Goal: Task Accomplishment & Management: Manage account settings

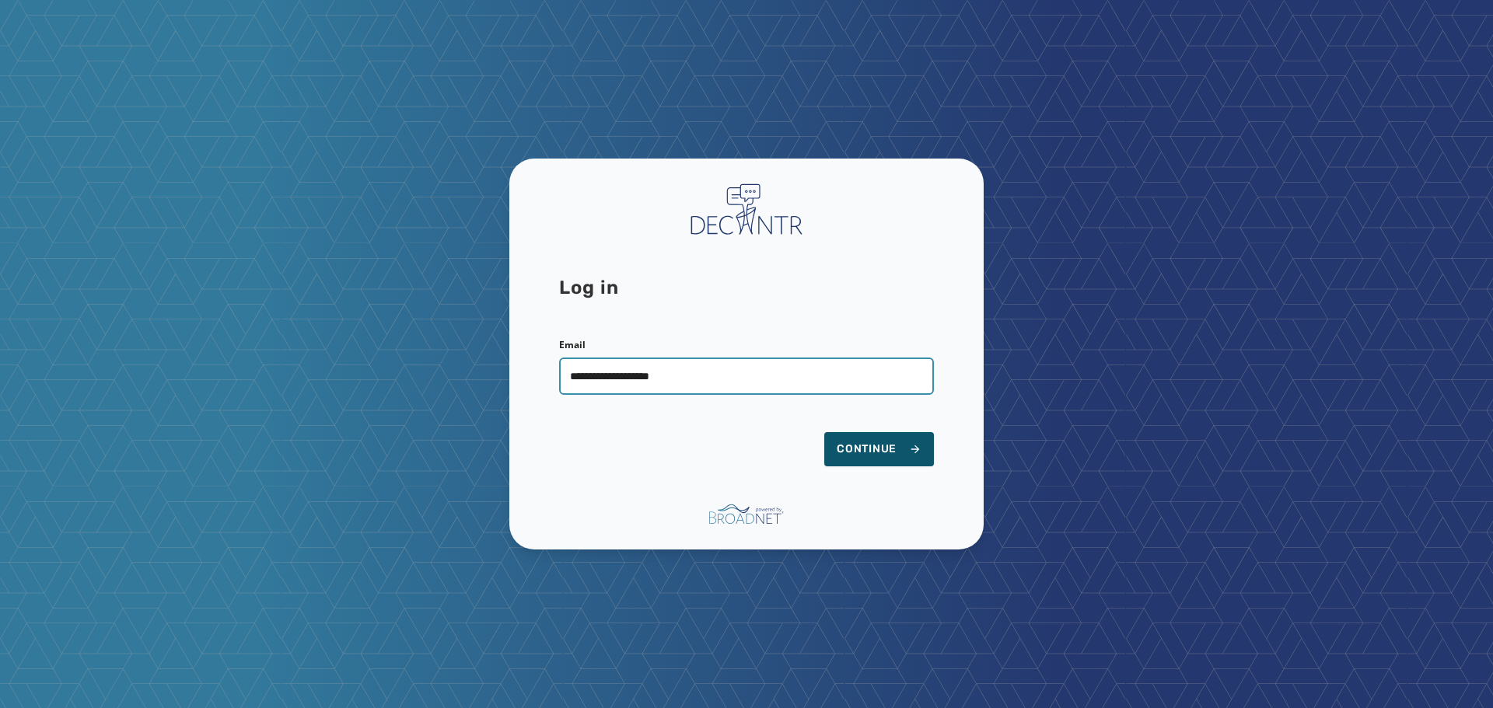
type input "**********"
click at [824, 432] on button "Continue" at bounding box center [879, 449] width 110 height 34
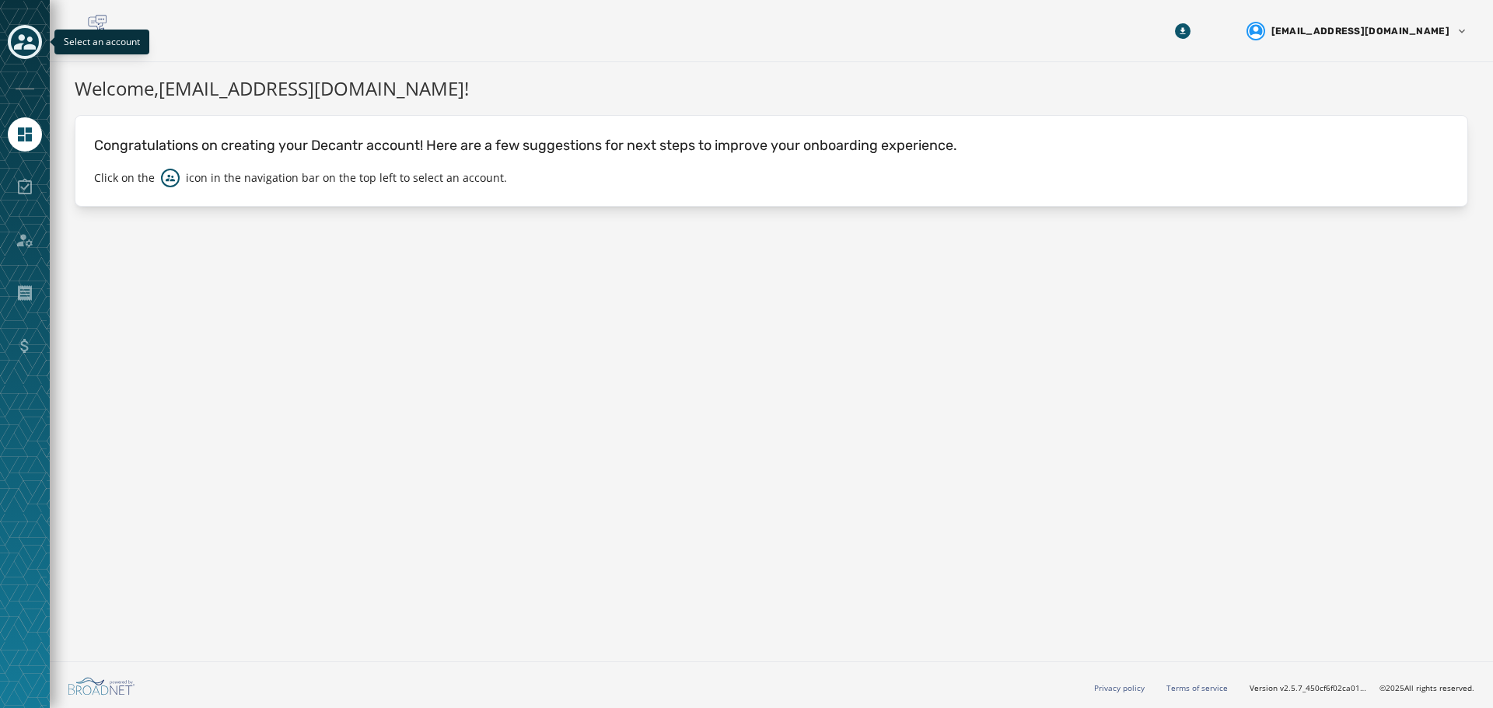
click at [28, 46] on icon "Toggle account select drawer" at bounding box center [25, 42] width 22 height 16
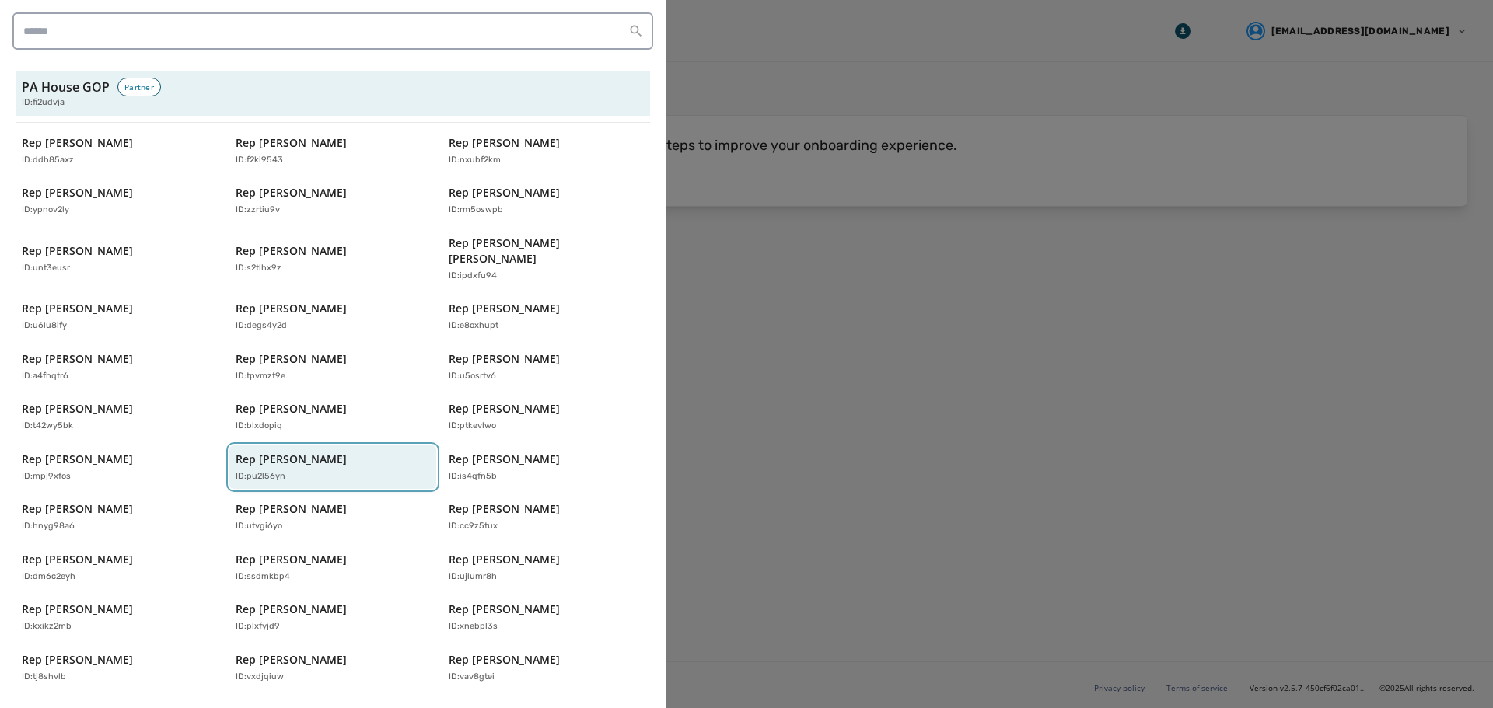
click at [266, 470] on p "ID: pu2l56yn" at bounding box center [261, 476] width 50 height 13
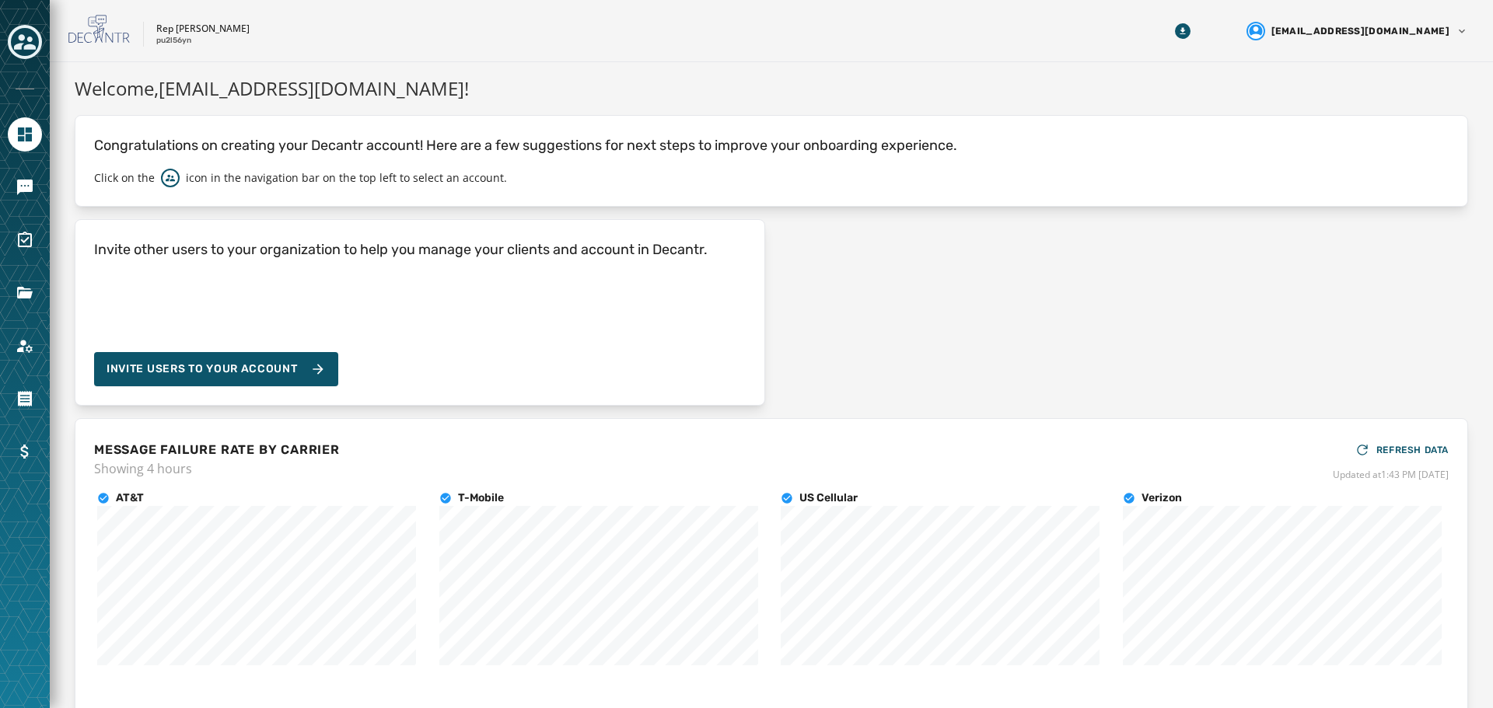
click at [29, 54] on div "Toggle account select drawer" at bounding box center [25, 42] width 28 height 28
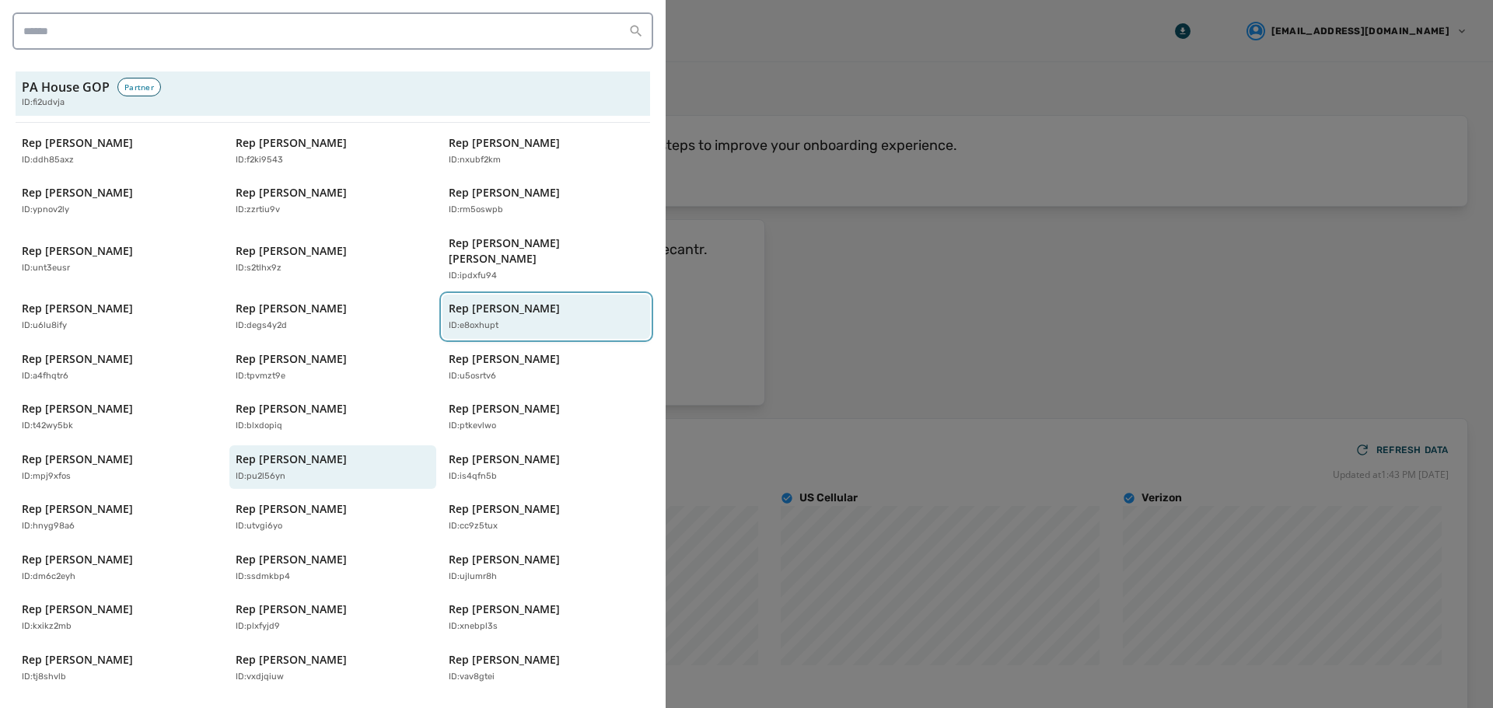
click at [497, 301] on p "Rep Dane Watro" at bounding box center [504, 309] width 111 height 16
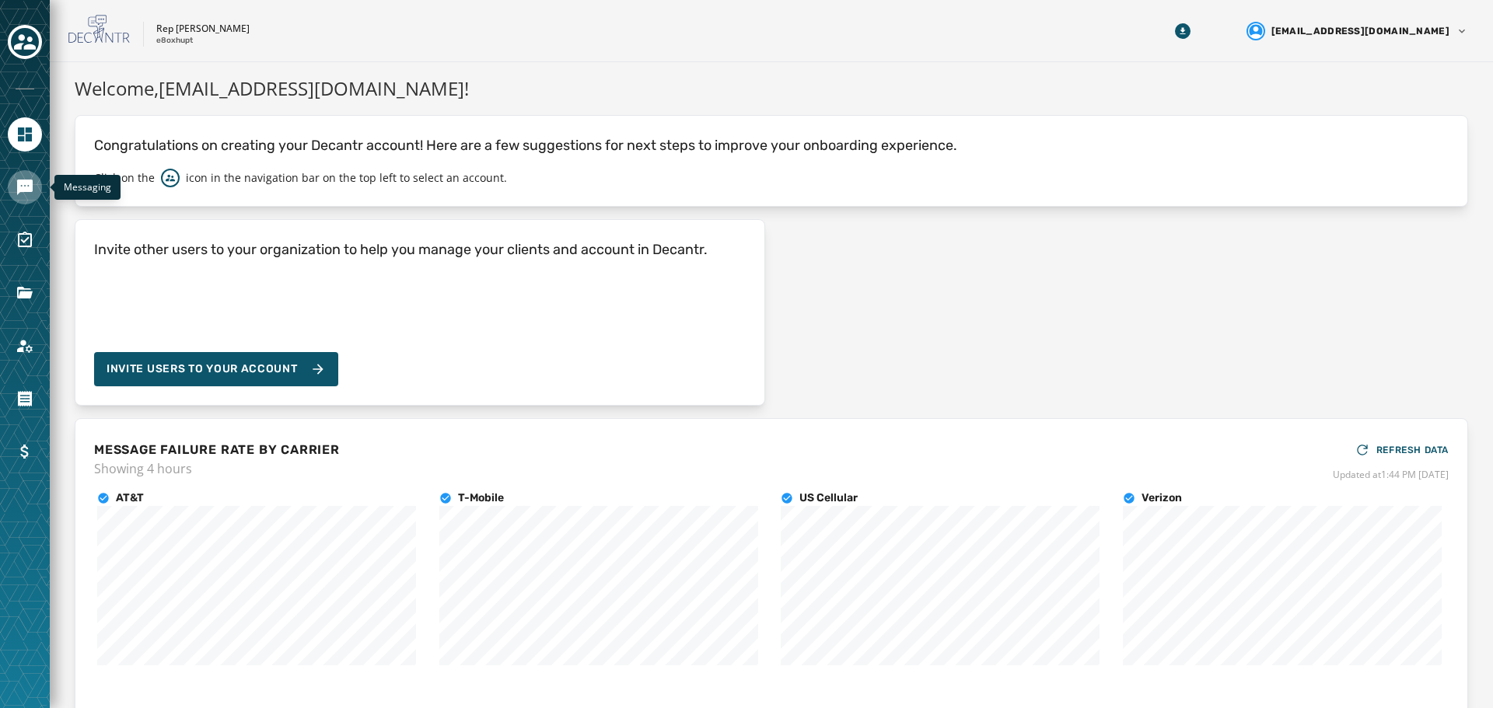
click at [18, 192] on icon "Navigate to Messaging" at bounding box center [25, 188] width 16 height 16
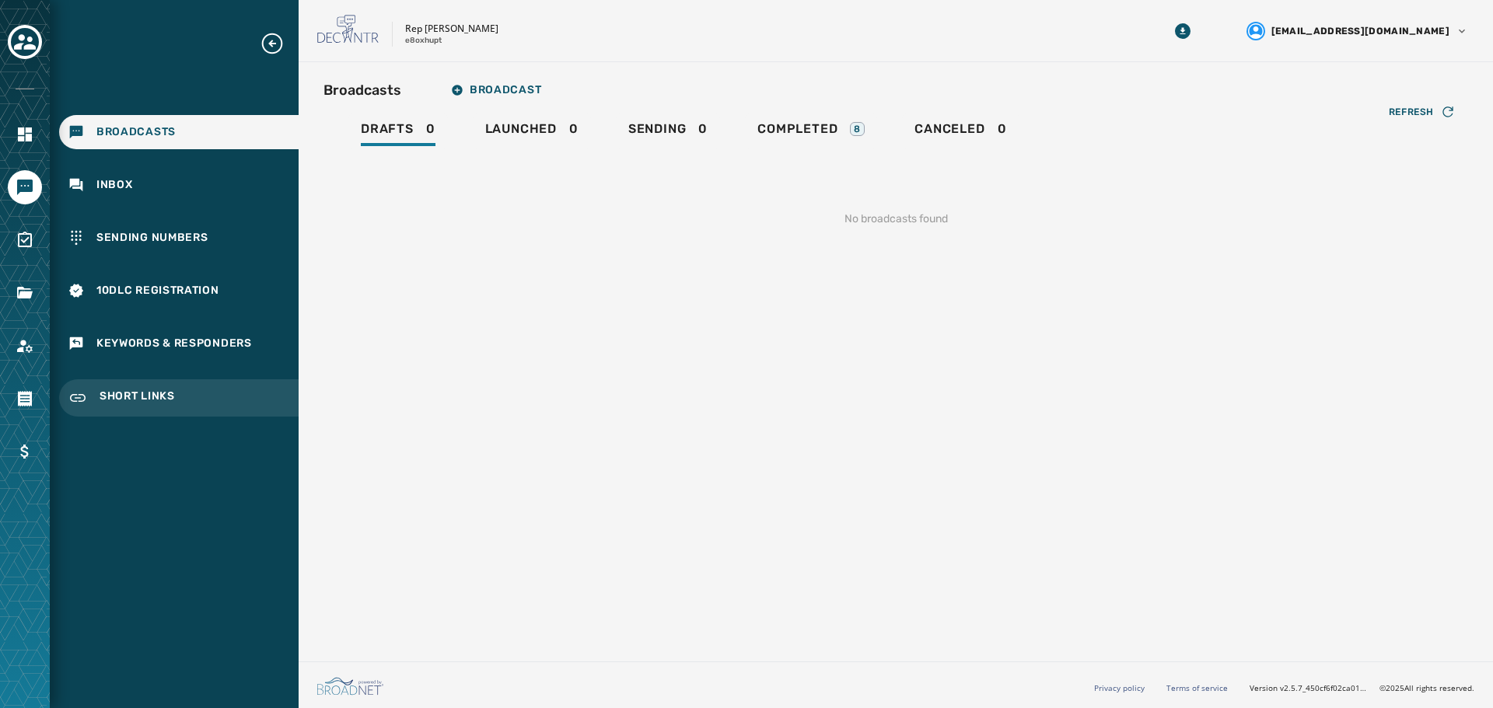
click at [118, 388] on div "Short Links" at bounding box center [178, 397] width 239 height 37
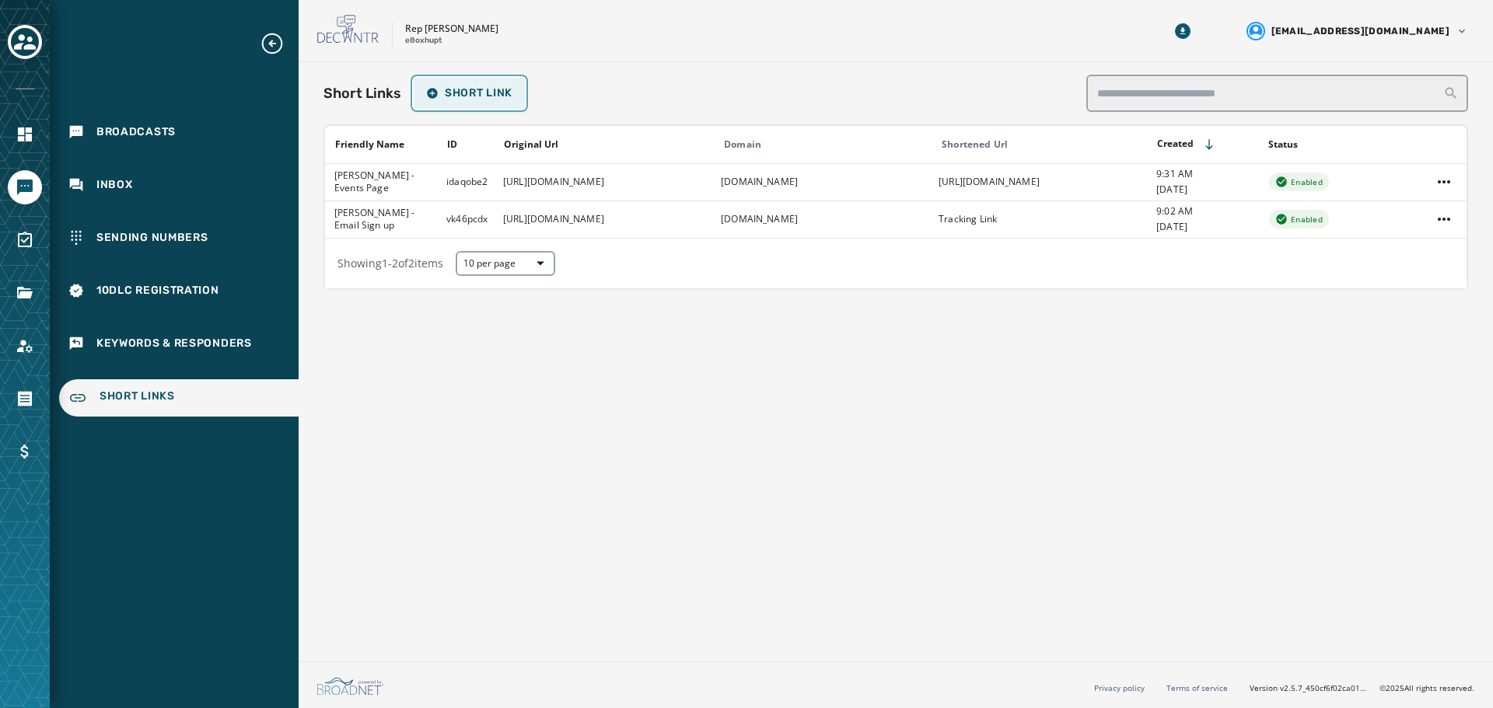
click at [480, 93] on span "Short Link" at bounding box center [469, 93] width 86 height 12
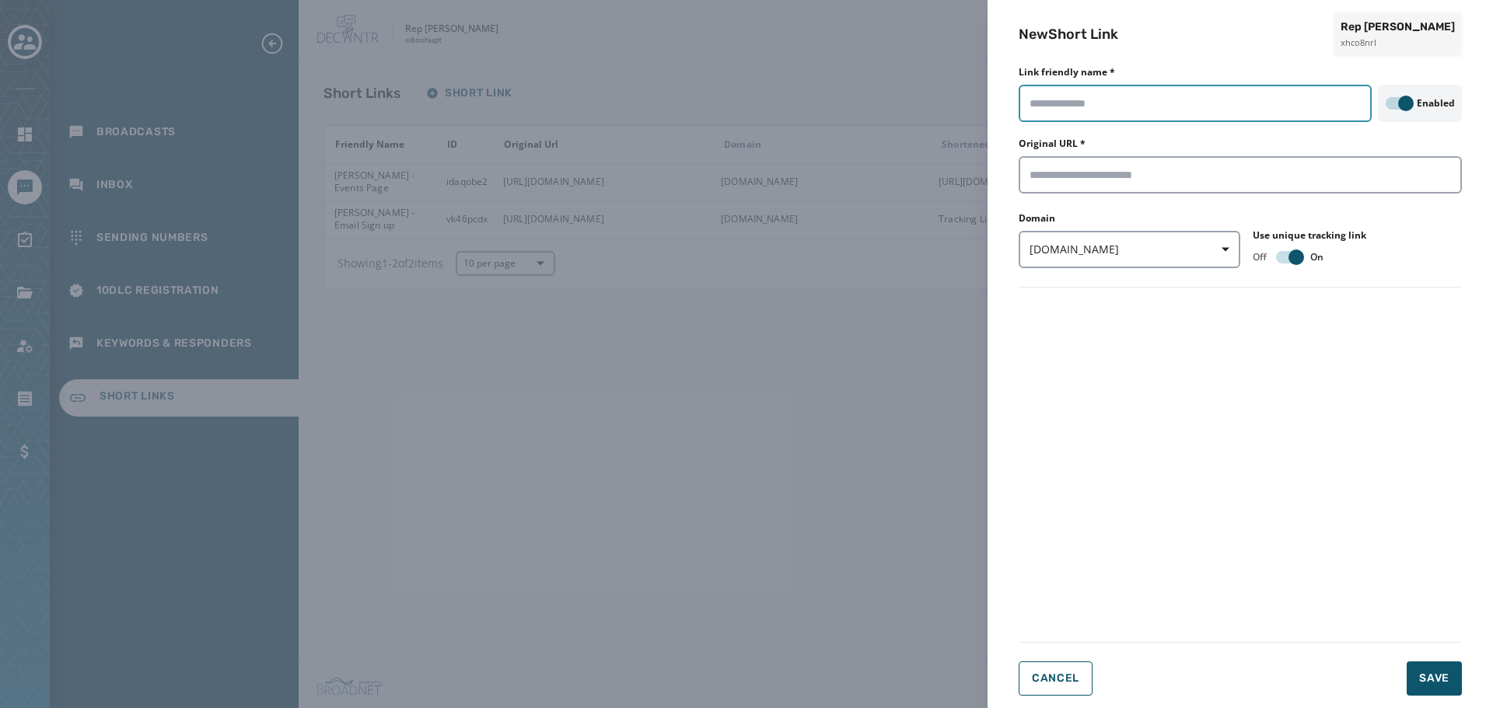
click at [1093, 104] on input "Link friendly name *" at bounding box center [1194, 103] width 353 height 37
type input "**********"
click at [1108, 179] on input "Original URL *" at bounding box center [1239, 174] width 443 height 37
paste input "**********"
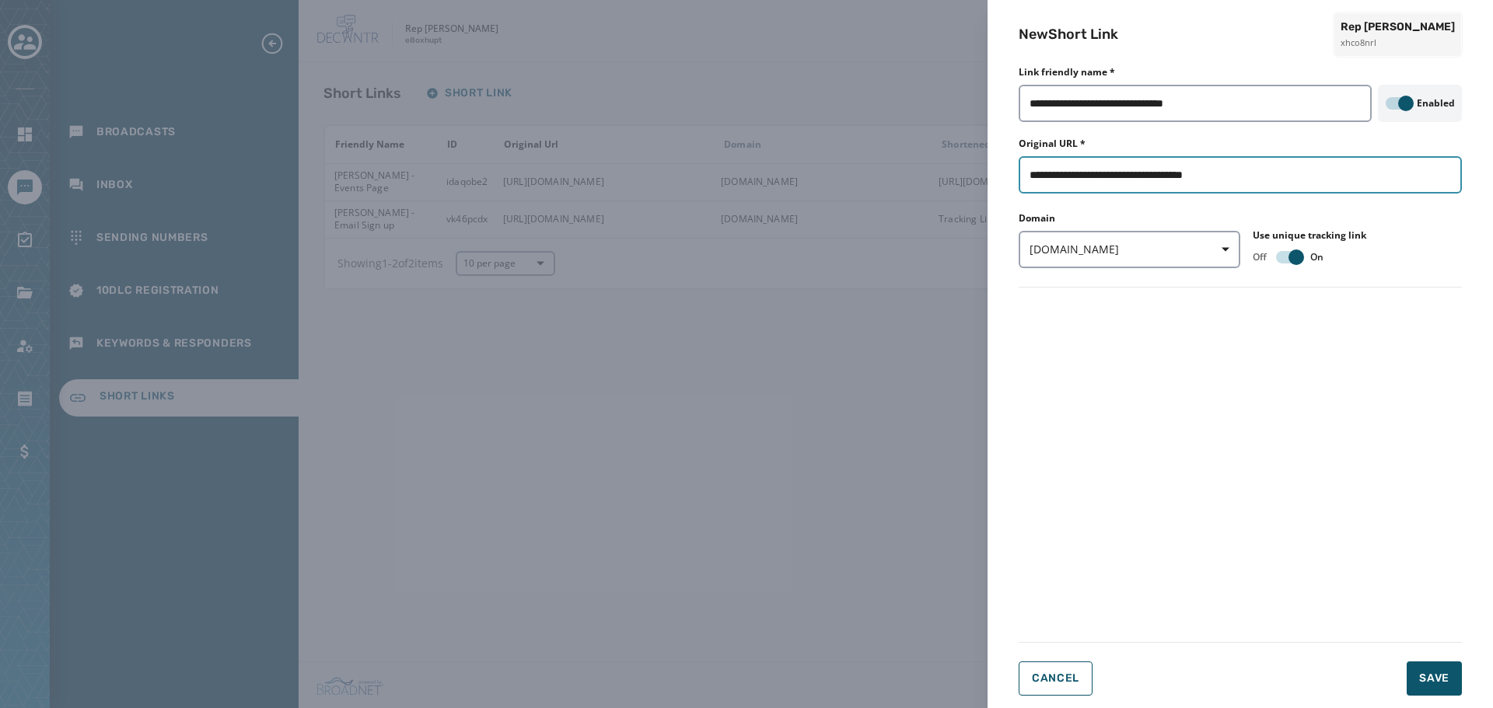
type input "**********"
click at [1196, 369] on form "**********" at bounding box center [1239, 385] width 443 height 621
click at [1430, 677] on span "Save" at bounding box center [1434, 679] width 30 height 16
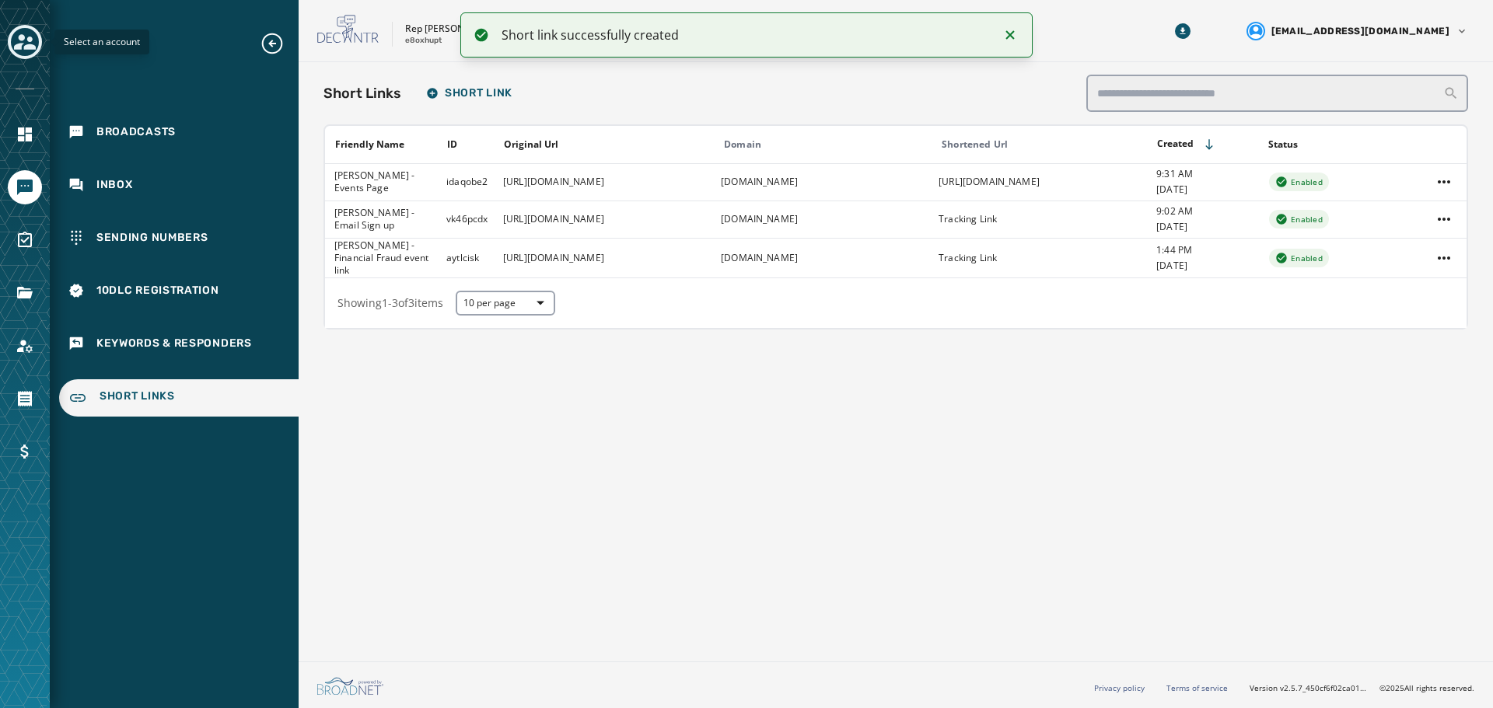
click at [16, 44] on icon "Toggle account select drawer" at bounding box center [25, 42] width 22 height 22
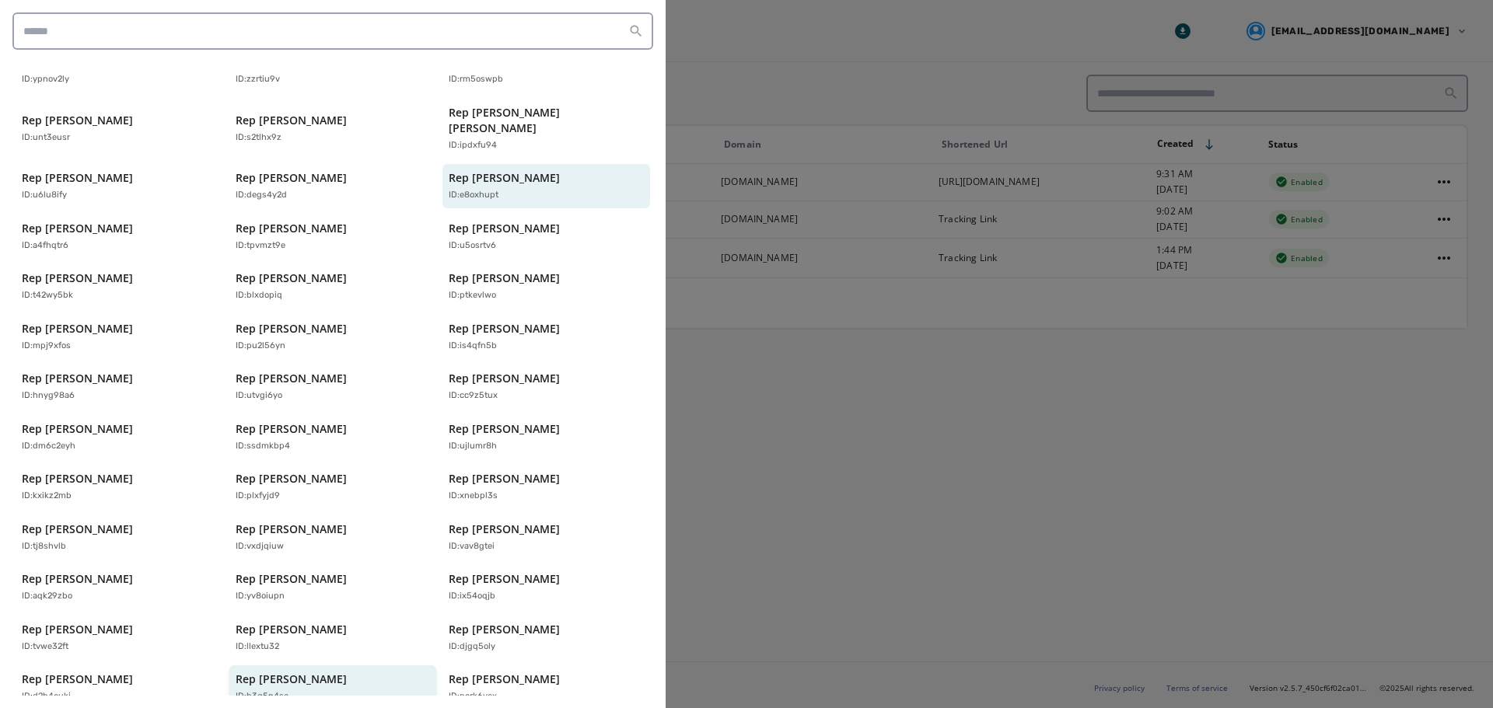
scroll to position [333, 0]
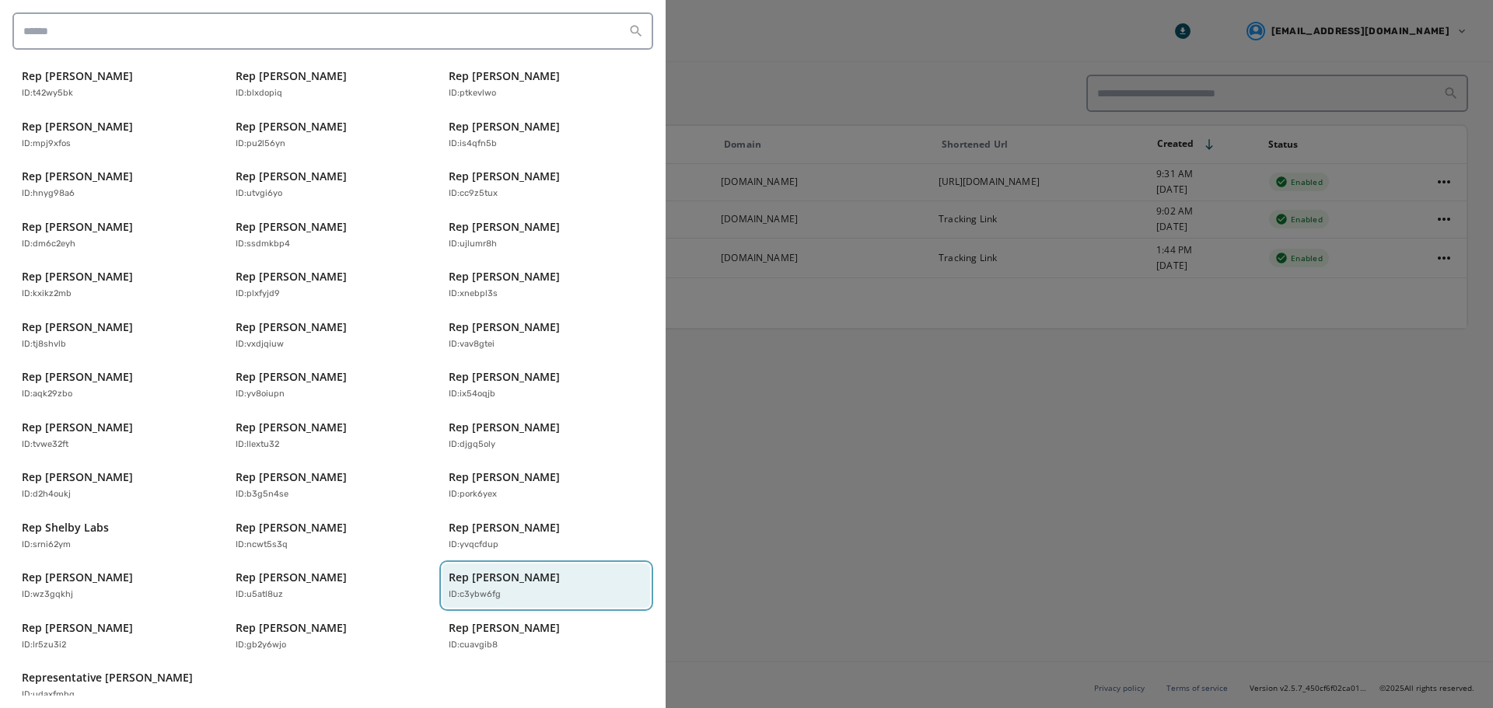
click at [489, 564] on button "Rep Tim Twardzik ID: c3ybw6fg" at bounding box center [546, 586] width 208 height 44
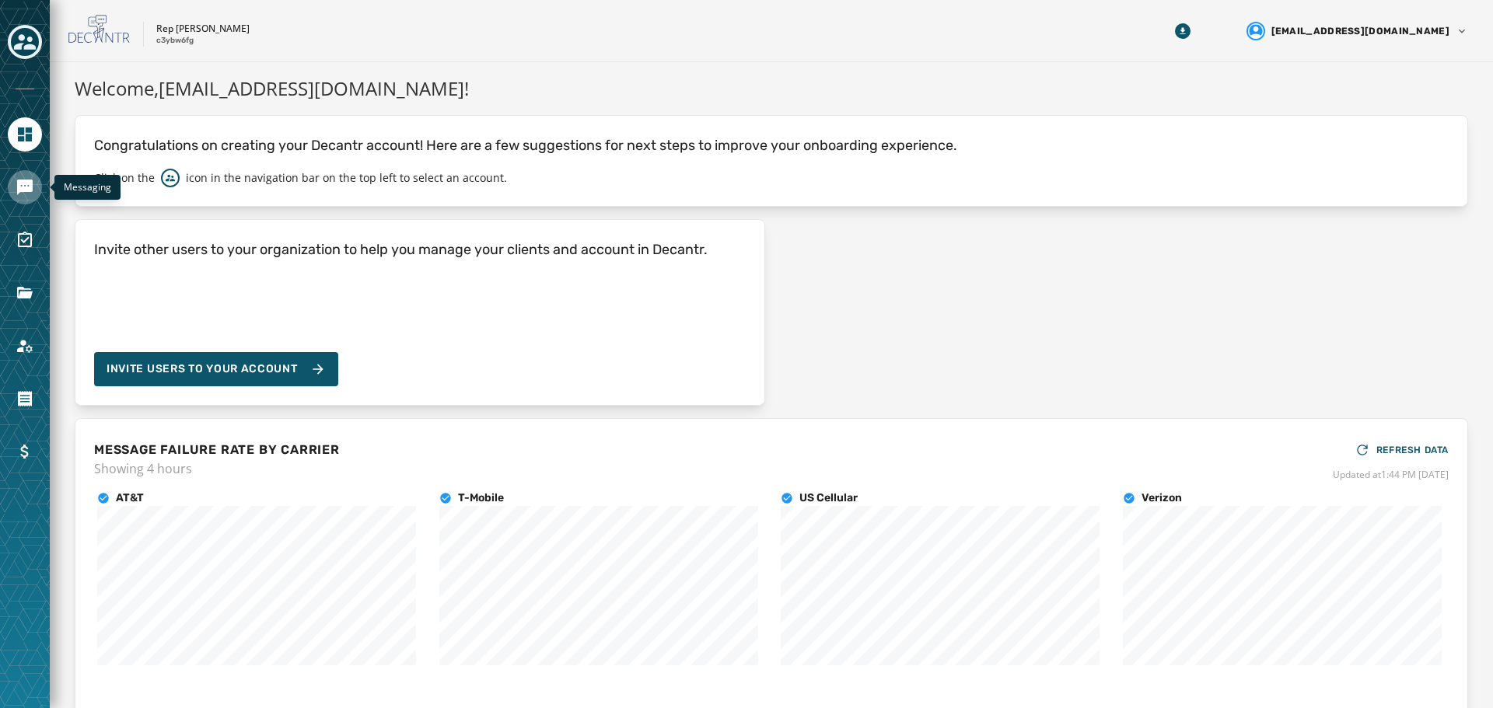
click at [28, 186] on icon "Navigate to Messaging" at bounding box center [25, 187] width 19 height 19
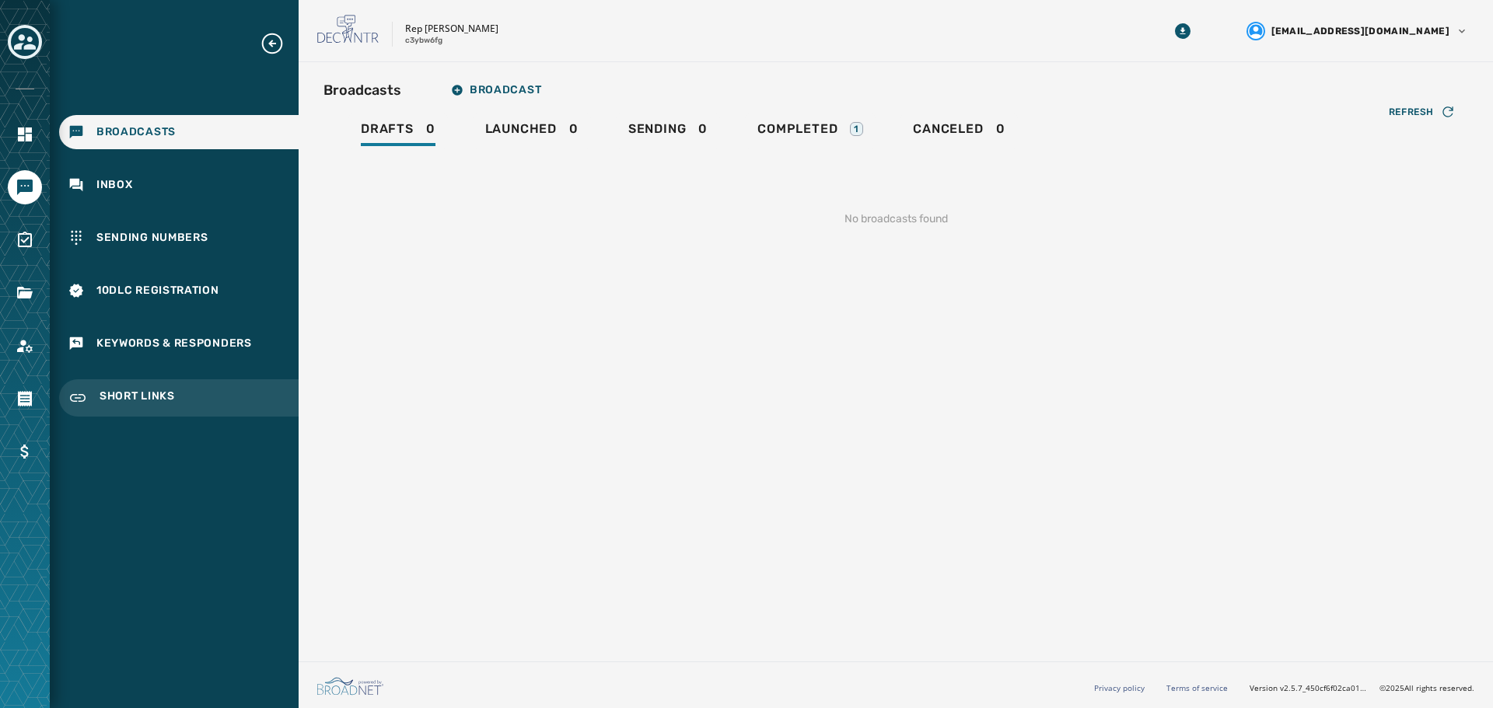
click at [155, 399] on span "Short Links" at bounding box center [137, 398] width 75 height 19
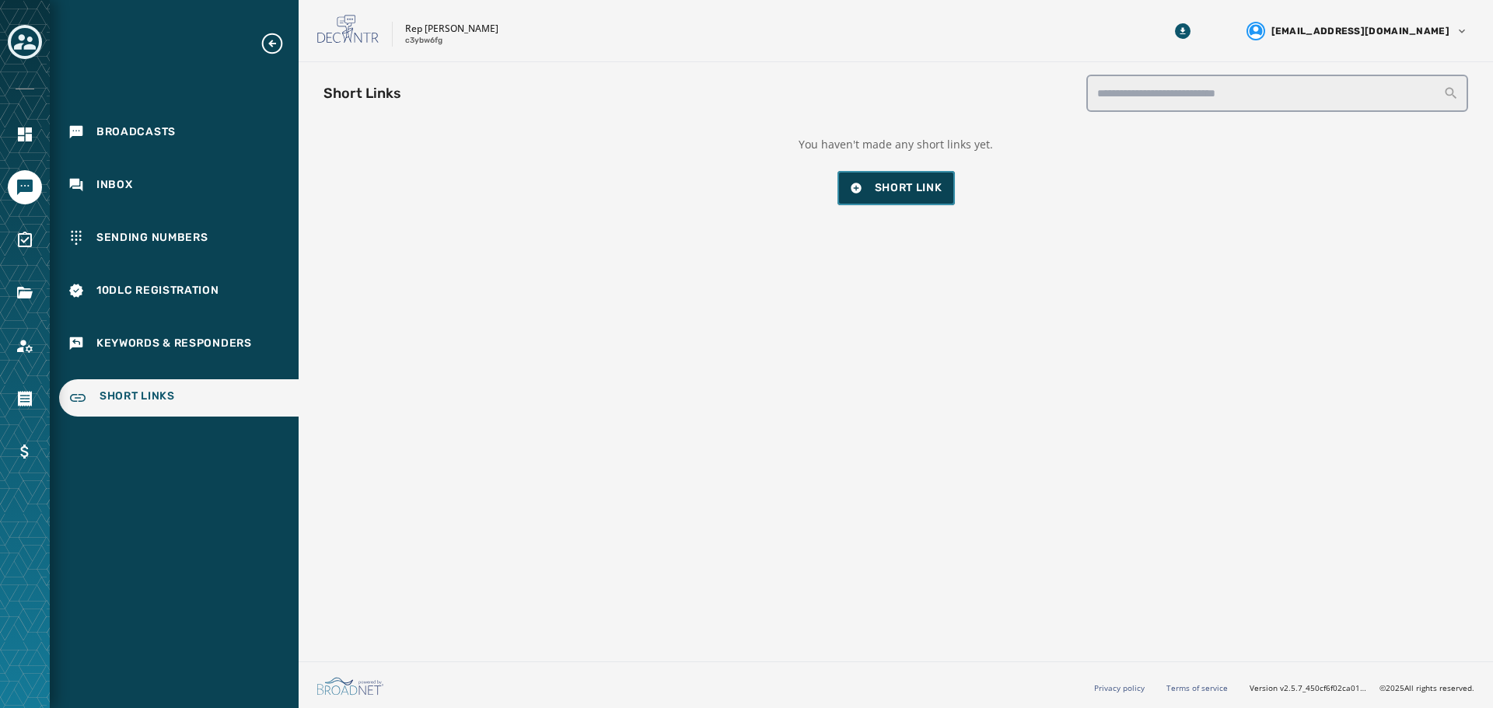
click at [906, 189] on span "Short Link" at bounding box center [896, 188] width 93 height 16
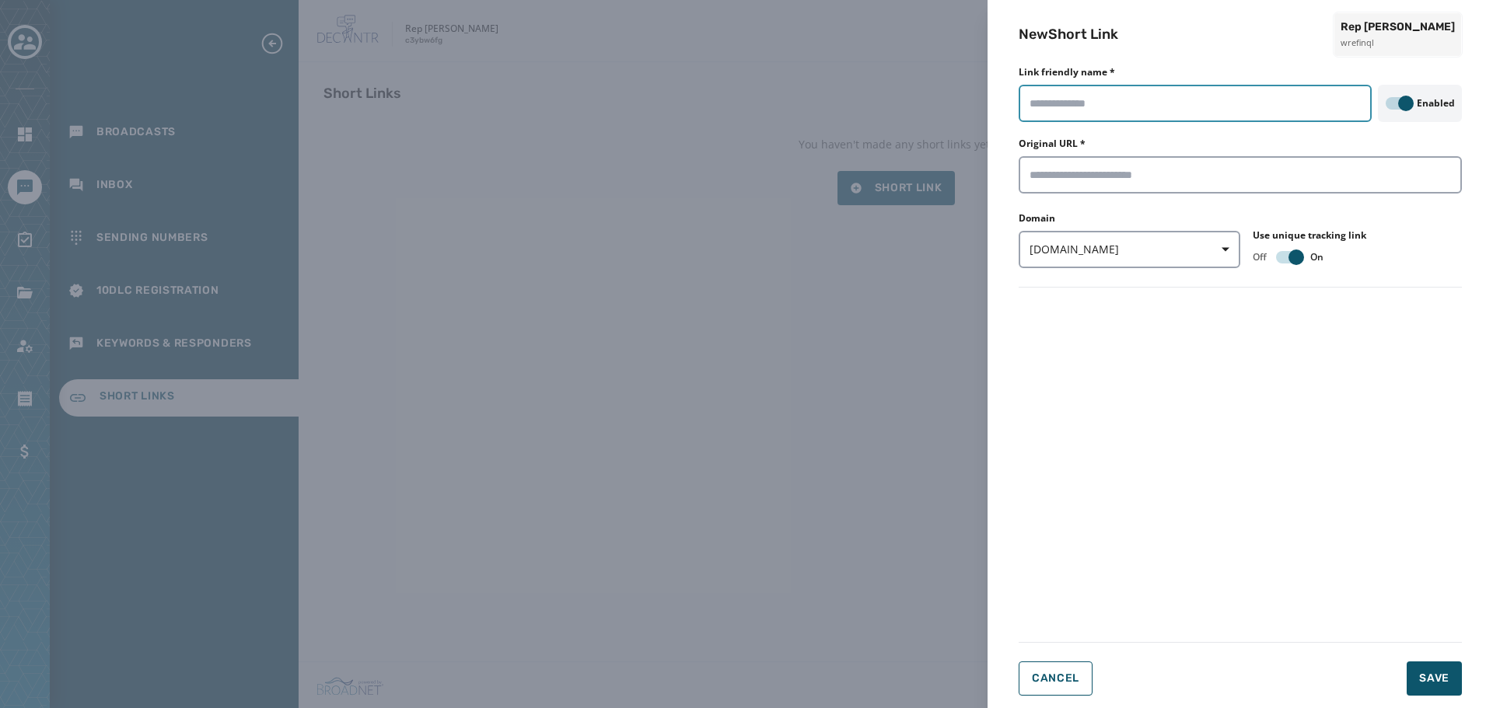
click at [1207, 104] on input "Link friendly name *" at bounding box center [1194, 103] width 353 height 37
type input "**********"
click at [1097, 179] on input "Original URL *" at bounding box center [1239, 174] width 443 height 37
paste input "**********"
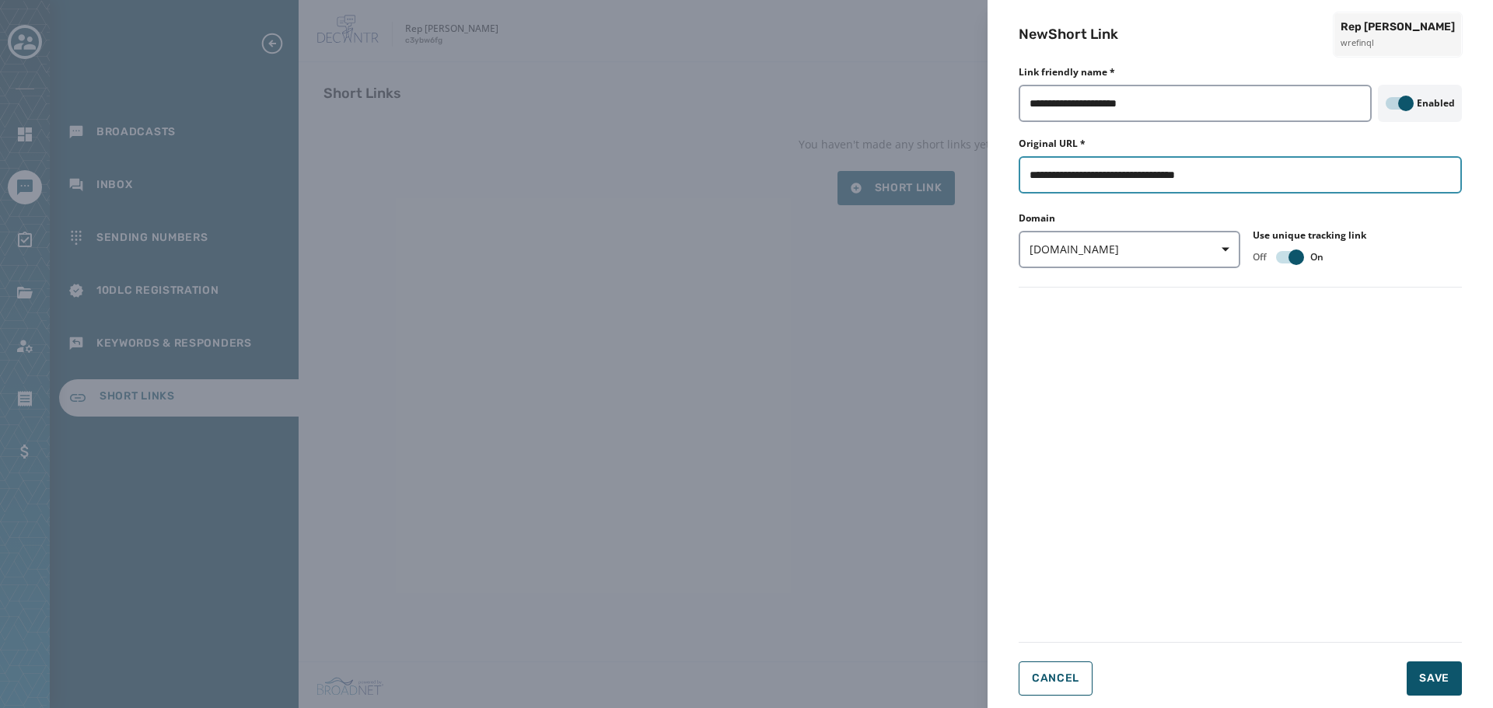
type input "**********"
drag, startPoint x: 1220, startPoint y: 416, endPoint x: 1234, endPoint y: 403, distance: 18.7
click at [1222, 417] on form "**********" at bounding box center [1239, 385] width 443 height 621
click at [1447, 682] on span "Save" at bounding box center [1434, 679] width 30 height 16
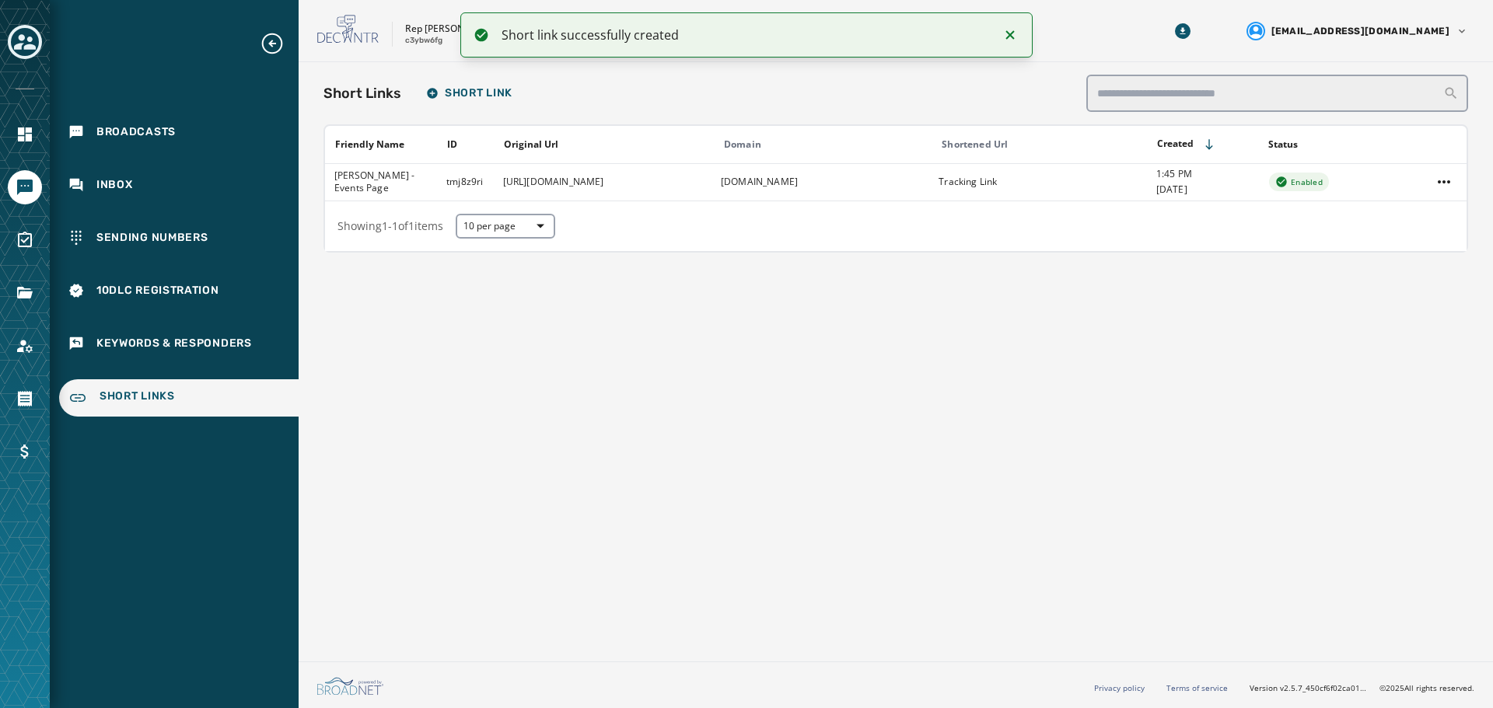
click at [747, 489] on div "Short Links Short Link Friendly Name ID Original Url Domain Shortened Url Creat…" at bounding box center [896, 358] width 1194 height 593
click at [22, 44] on icon "Toggle account select drawer" at bounding box center [25, 42] width 22 height 22
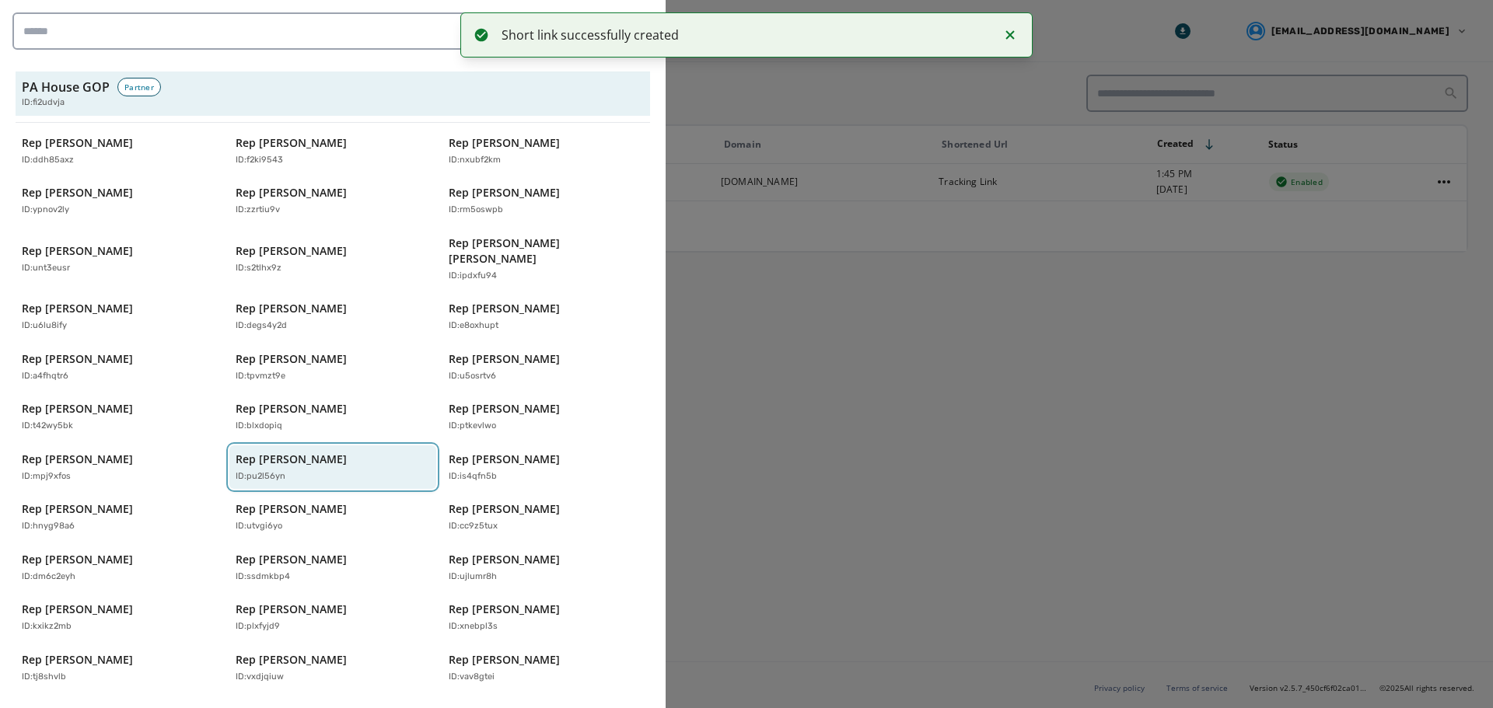
click at [264, 452] on p "Rep Jamie Walsh" at bounding box center [291, 460] width 111 height 16
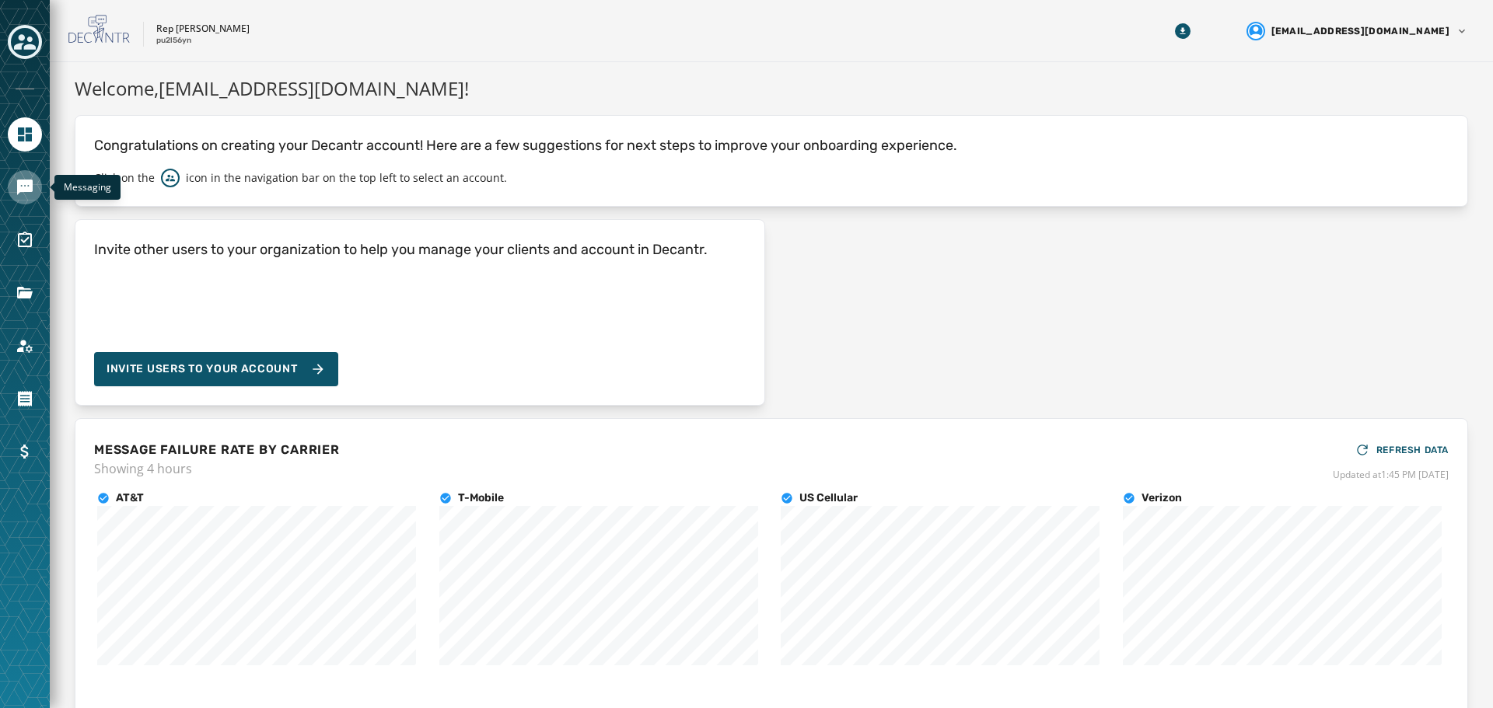
click at [19, 186] on icon "Navigate to Messaging" at bounding box center [25, 188] width 16 height 16
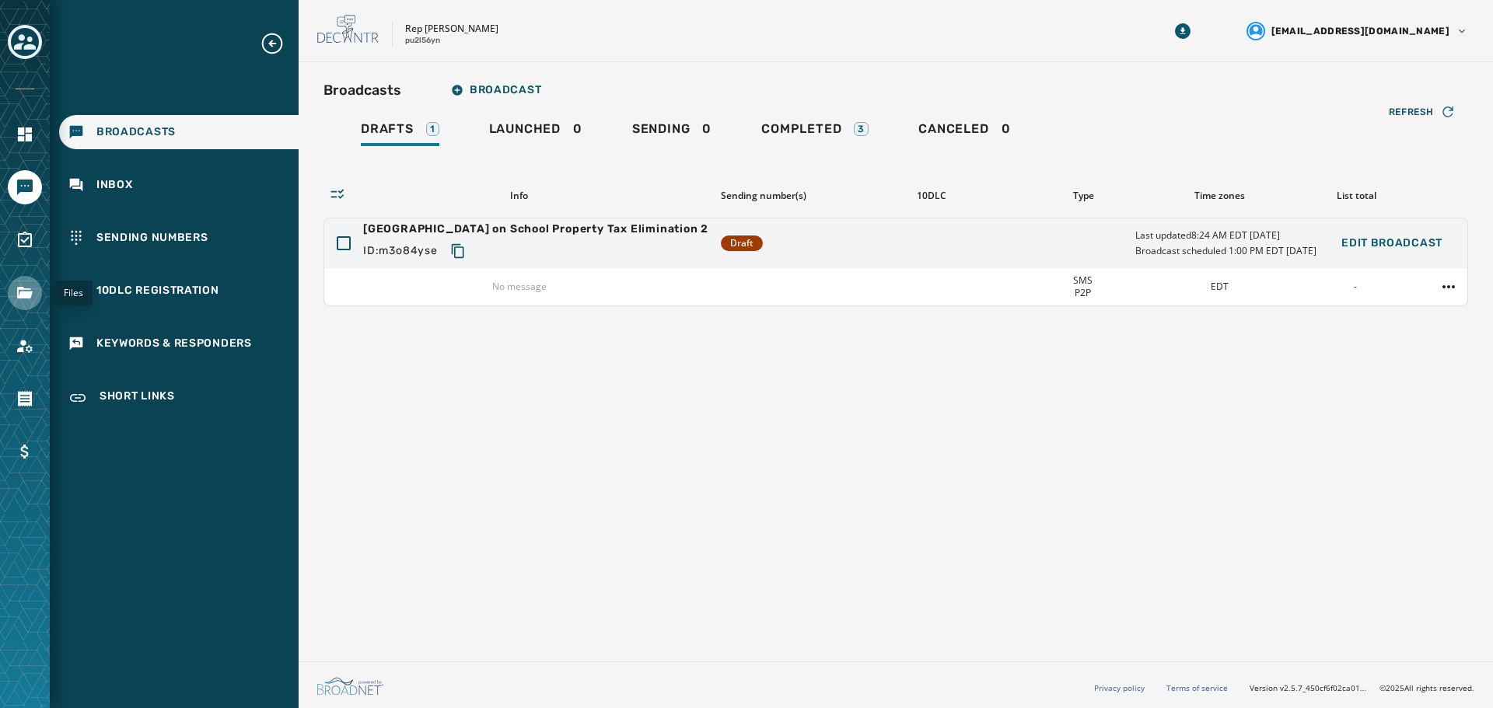
click at [26, 288] on icon "Navigate to Files" at bounding box center [25, 293] width 19 height 19
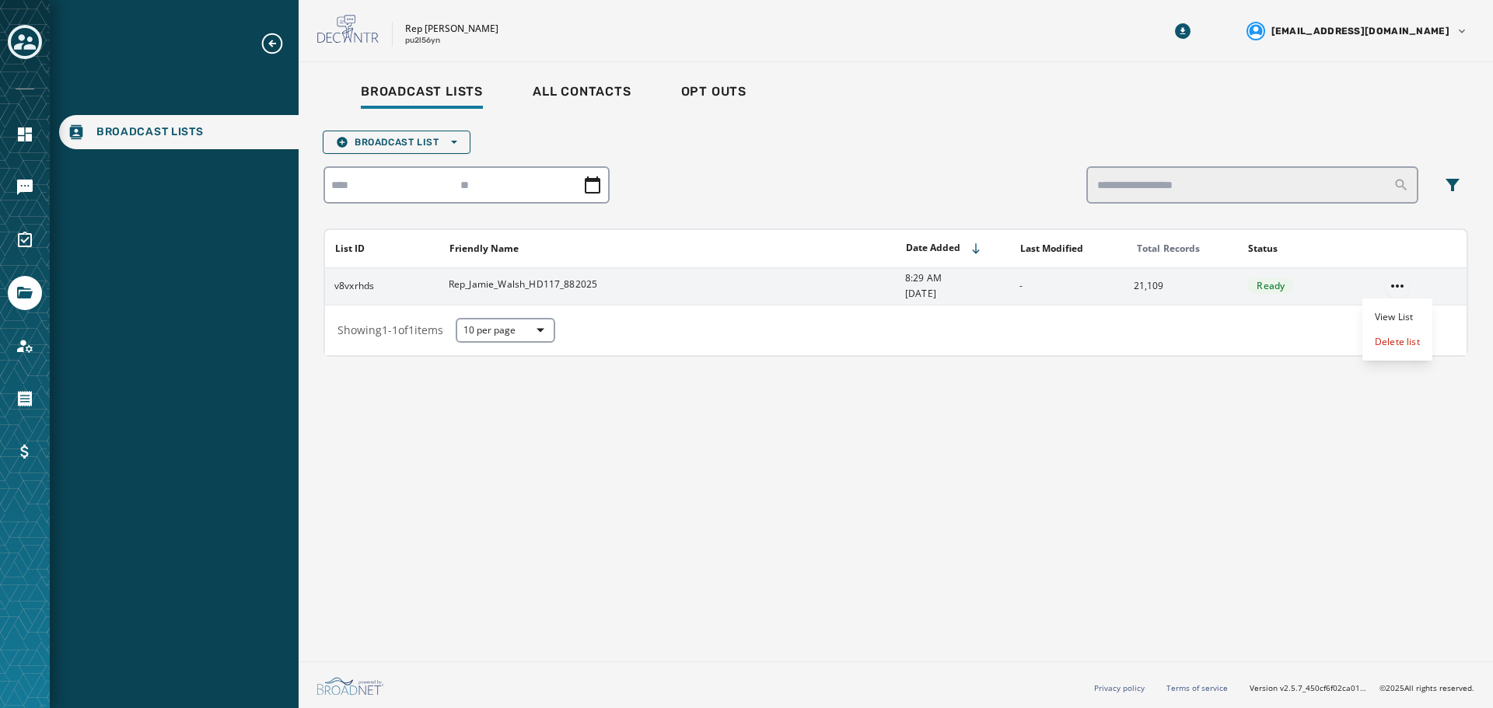
click at [1392, 285] on html "Broadcast Lists Skip To Main Content Rep Jamie Walsh pu2l56yn spugh@pahousegop.…" at bounding box center [746, 354] width 1493 height 708
click at [1387, 343] on div "Delete list" at bounding box center [1397, 342] width 70 height 25
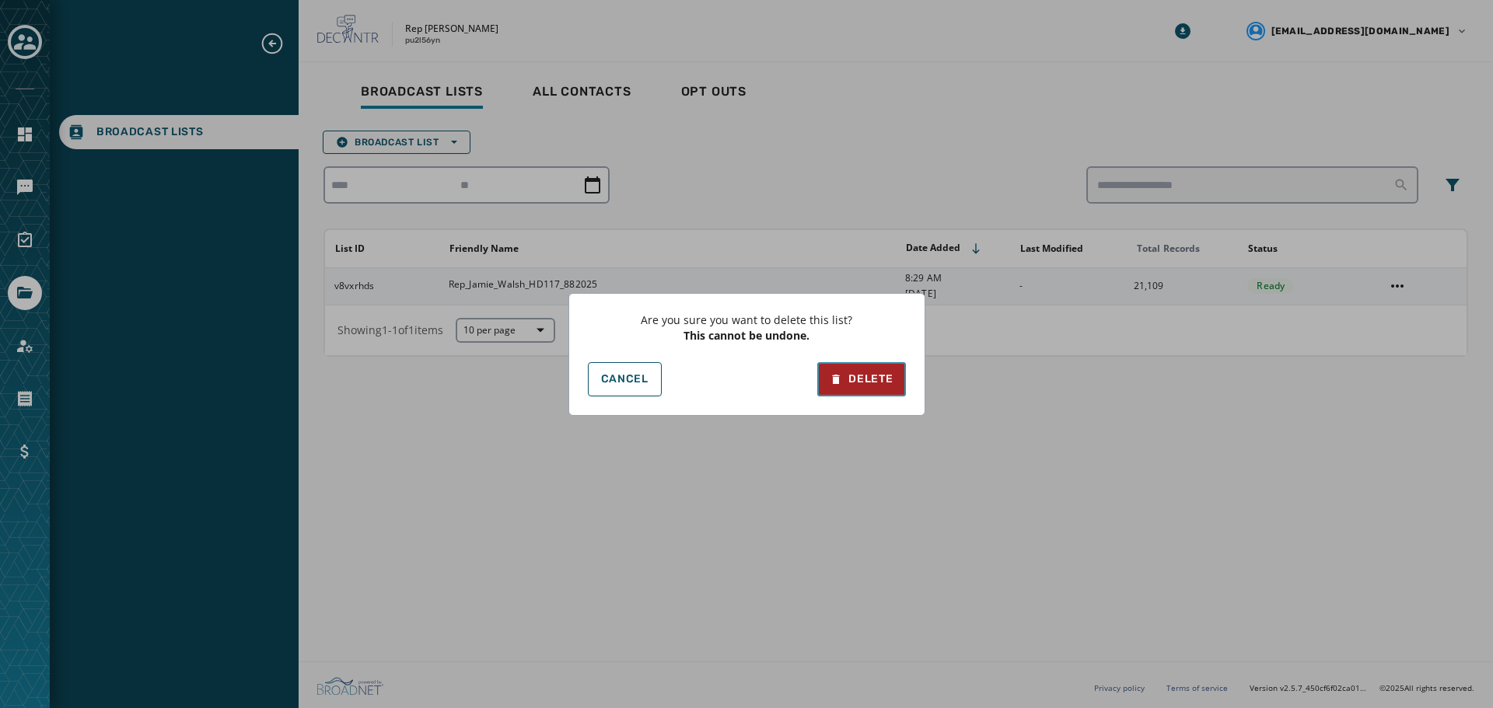
click at [861, 382] on div "Delete" at bounding box center [860, 380] width 63 height 16
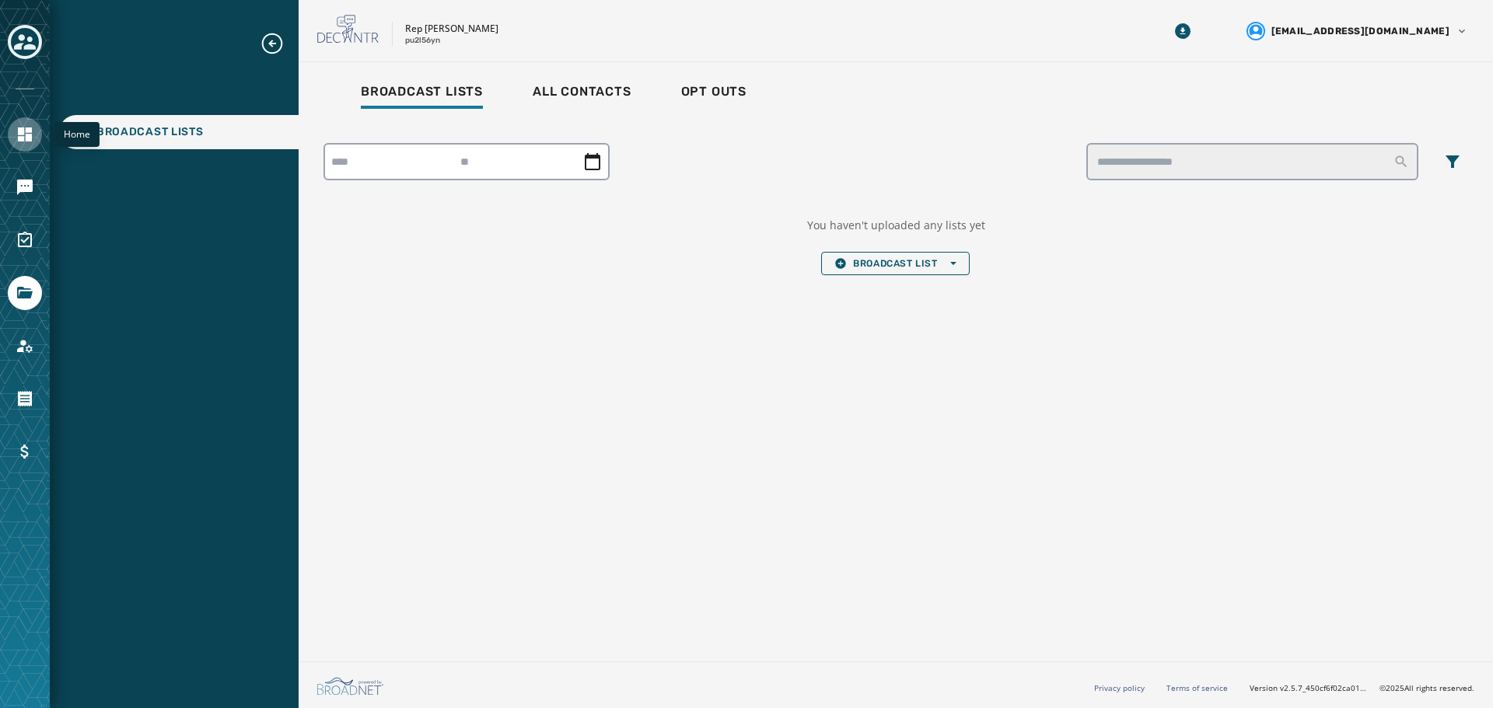
click at [16, 140] on icon "Navigate to Home" at bounding box center [25, 134] width 19 height 19
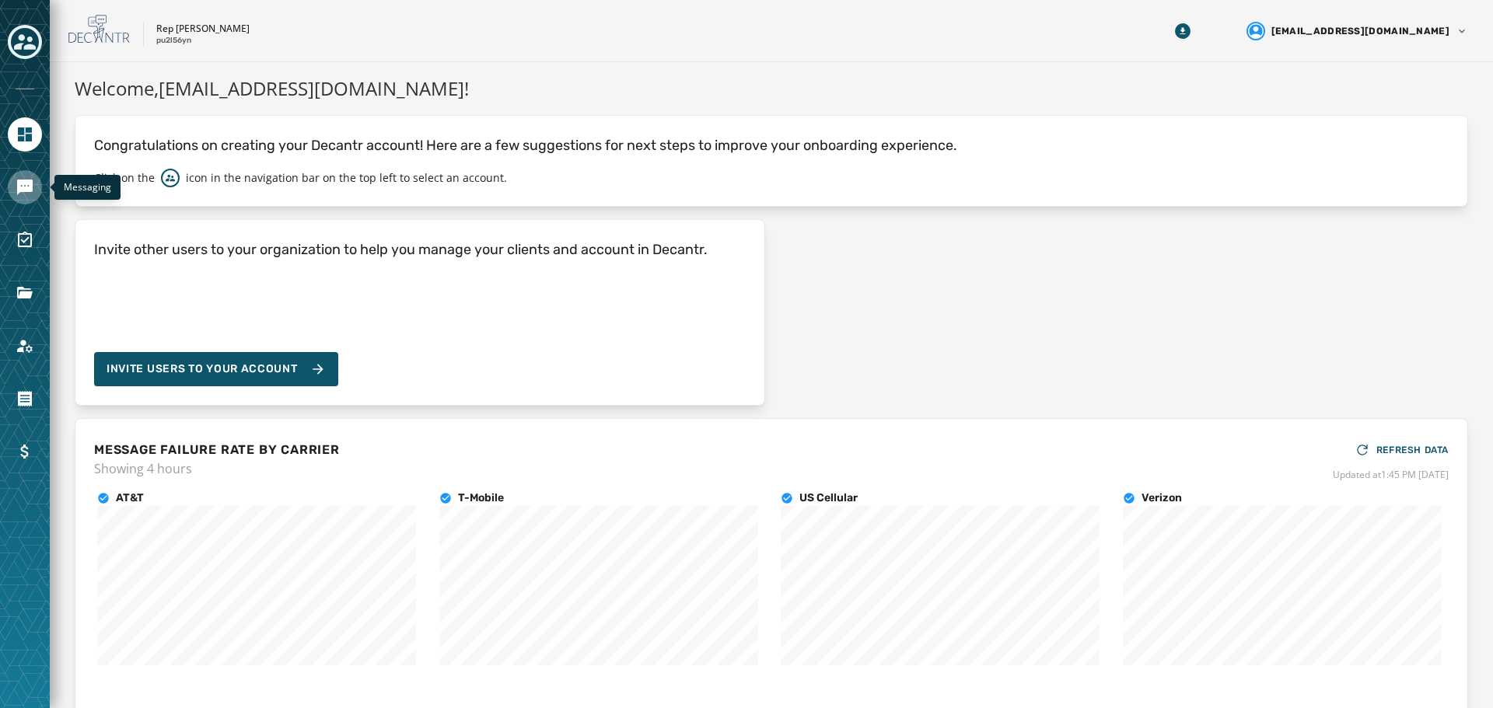
click at [26, 187] on icon "Navigate to Messaging" at bounding box center [25, 188] width 16 height 16
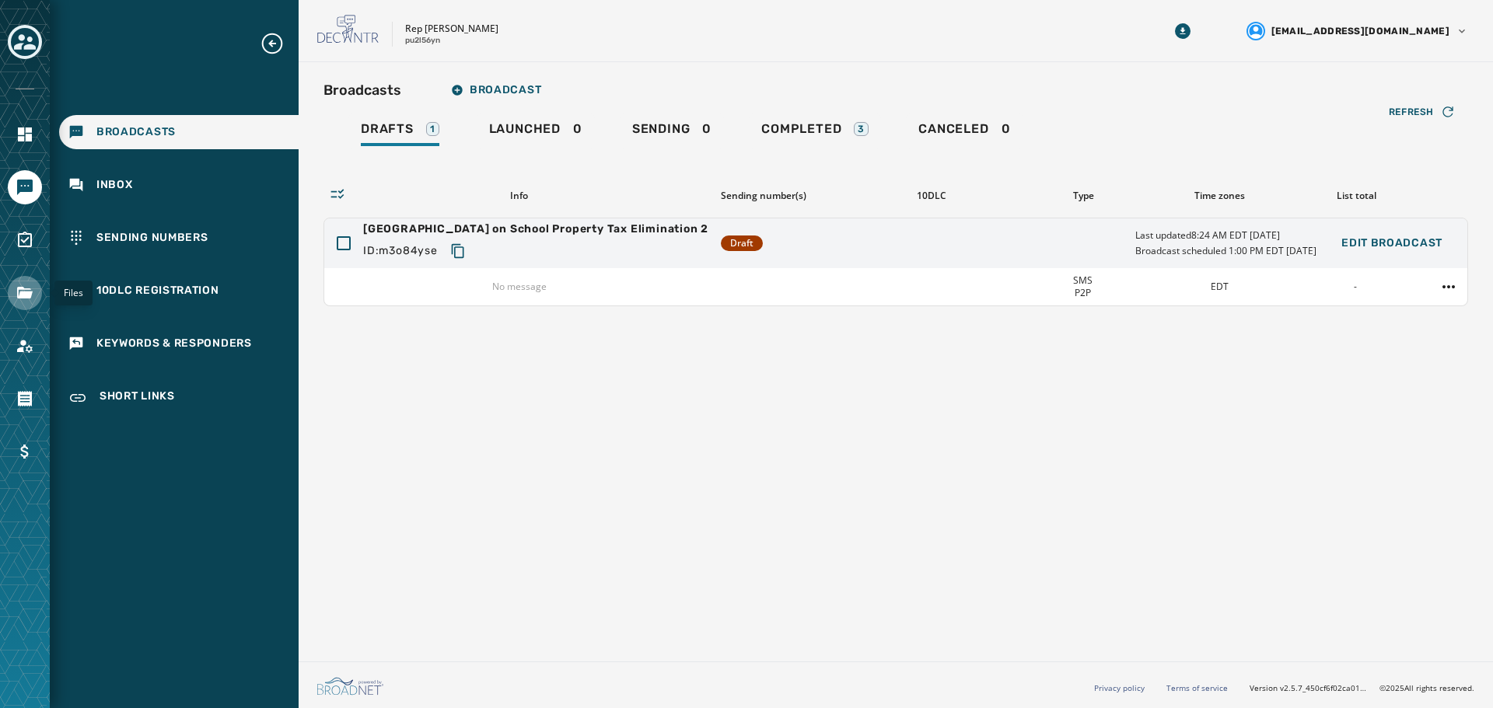
click at [16, 290] on icon "Navigate to Files" at bounding box center [25, 293] width 19 height 19
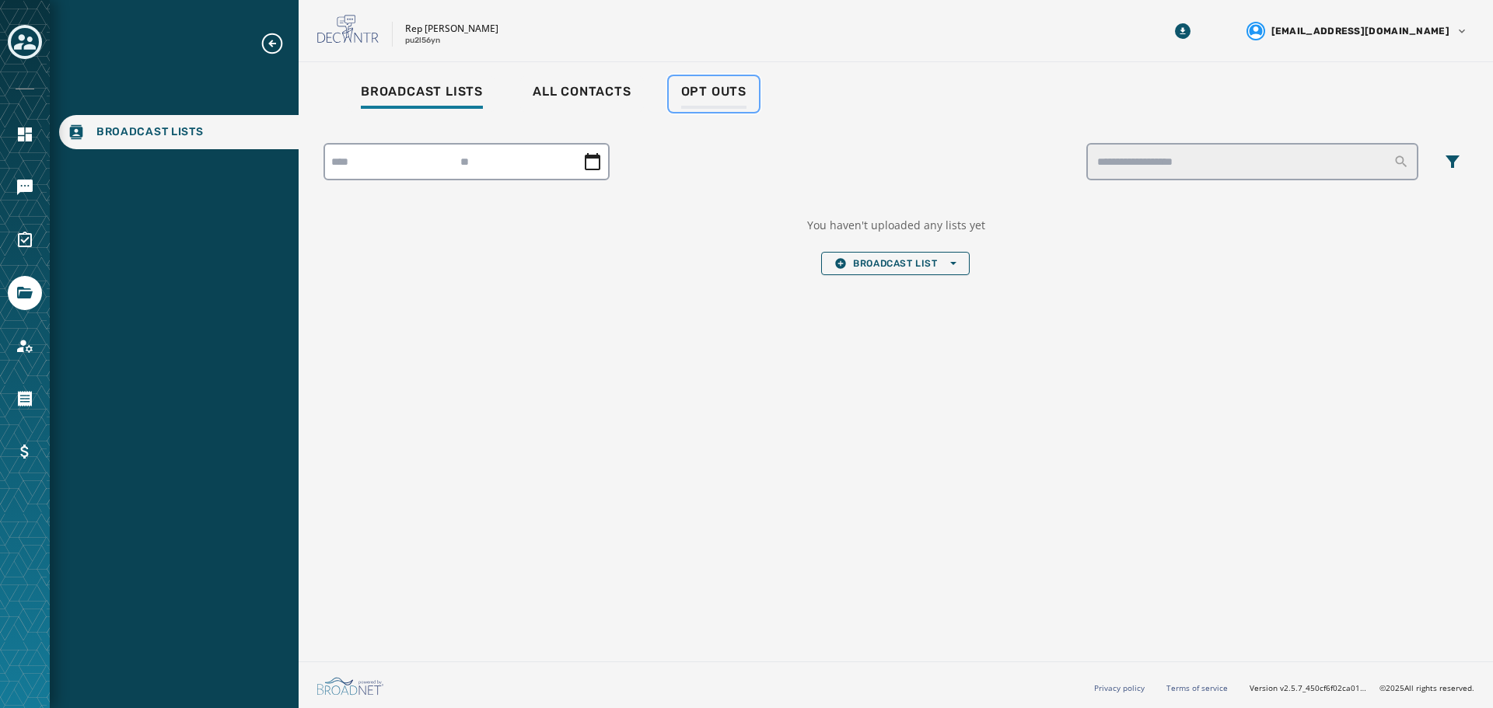
click at [709, 88] on span "Opt Outs" at bounding box center [713, 92] width 65 height 16
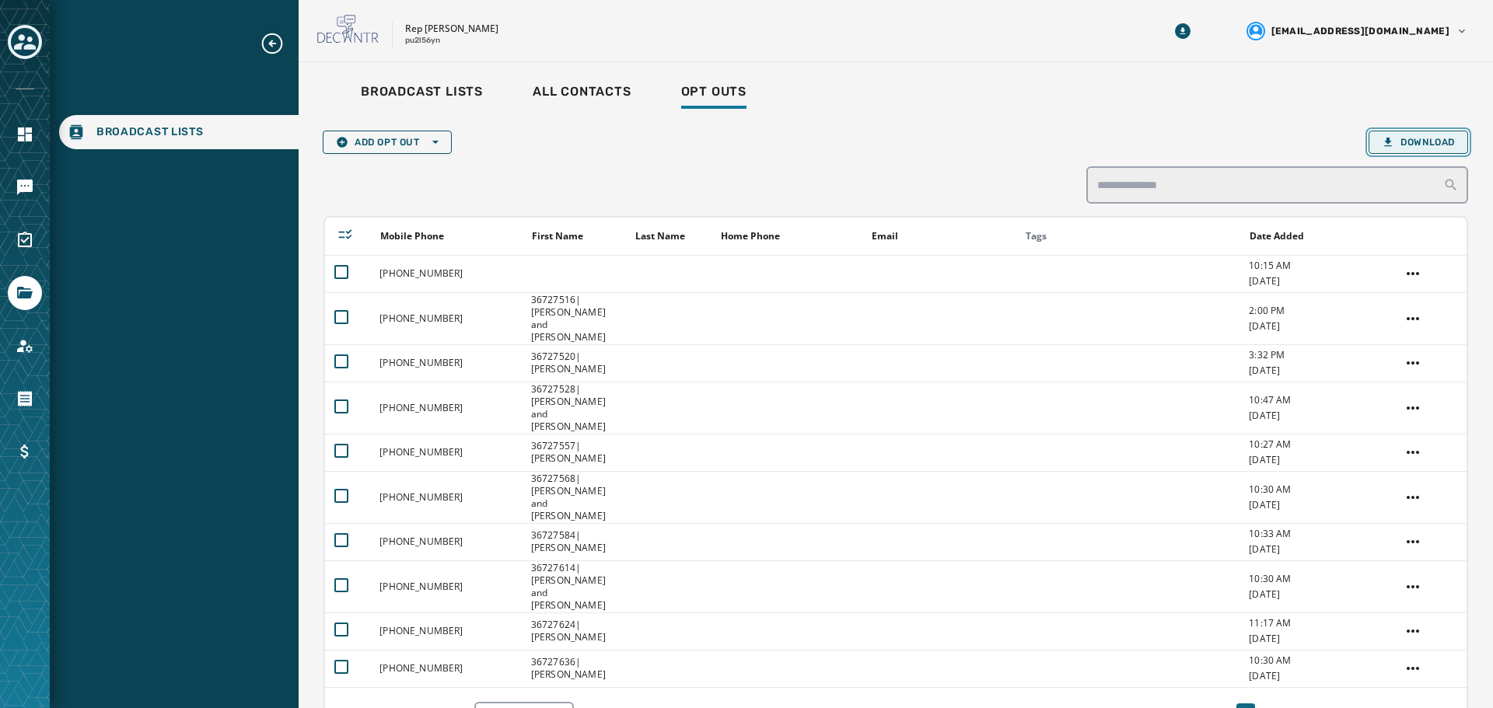
click at [1422, 138] on span "Download" at bounding box center [1417, 142] width 73 height 12
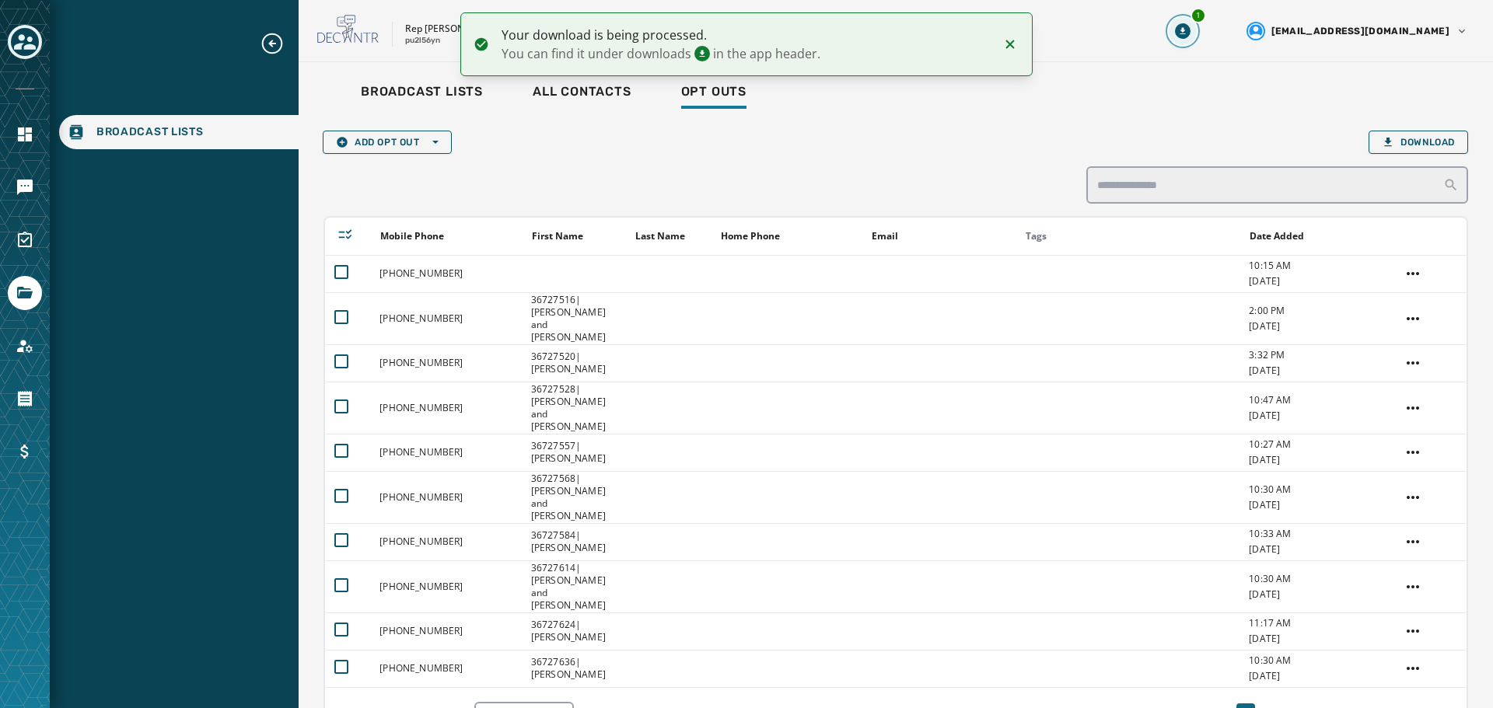
click at [1185, 33] on icon "Download Menu" at bounding box center [1181, 30] width 5 height 7
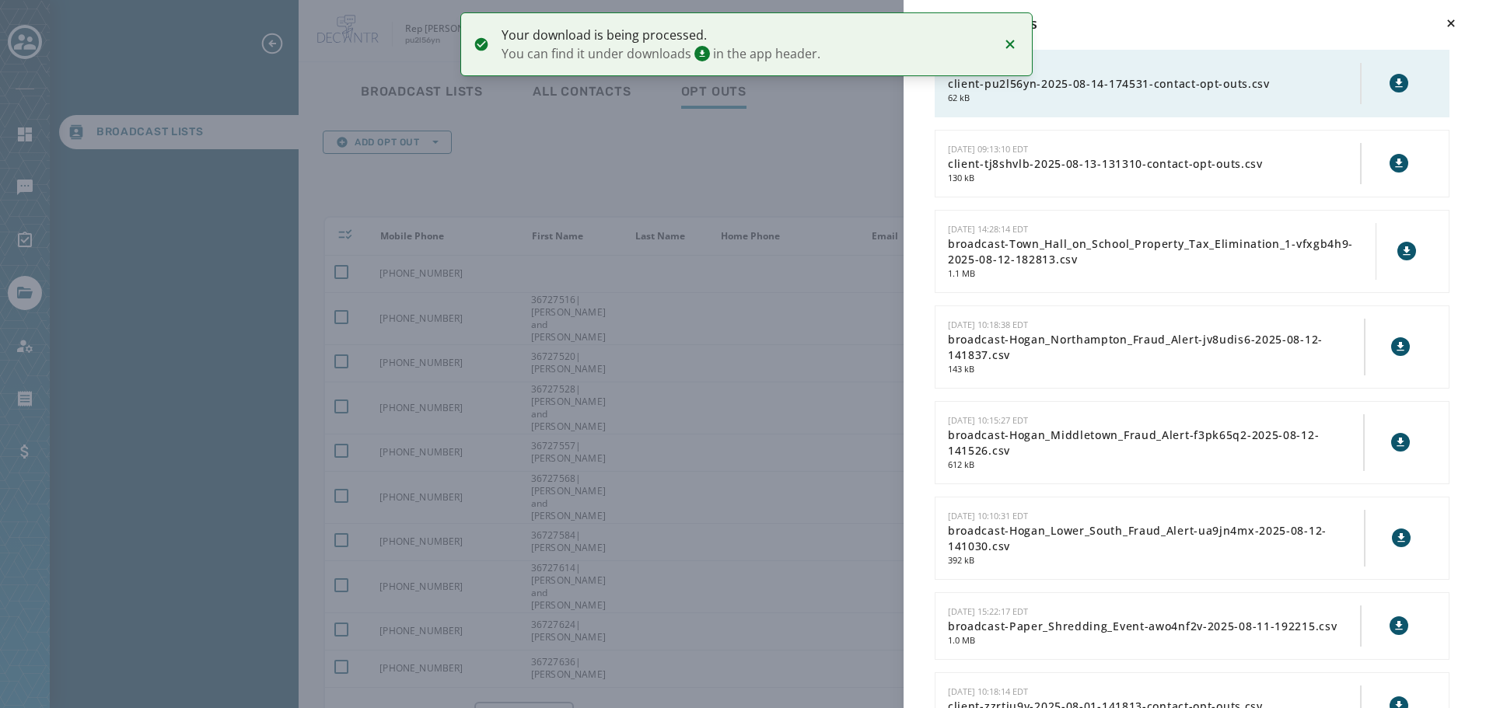
click at [1391, 89] on button at bounding box center [1398, 83] width 19 height 19
click at [1014, 42] on icon "Notifications (F8)" at bounding box center [1009, 44] width 19 height 19
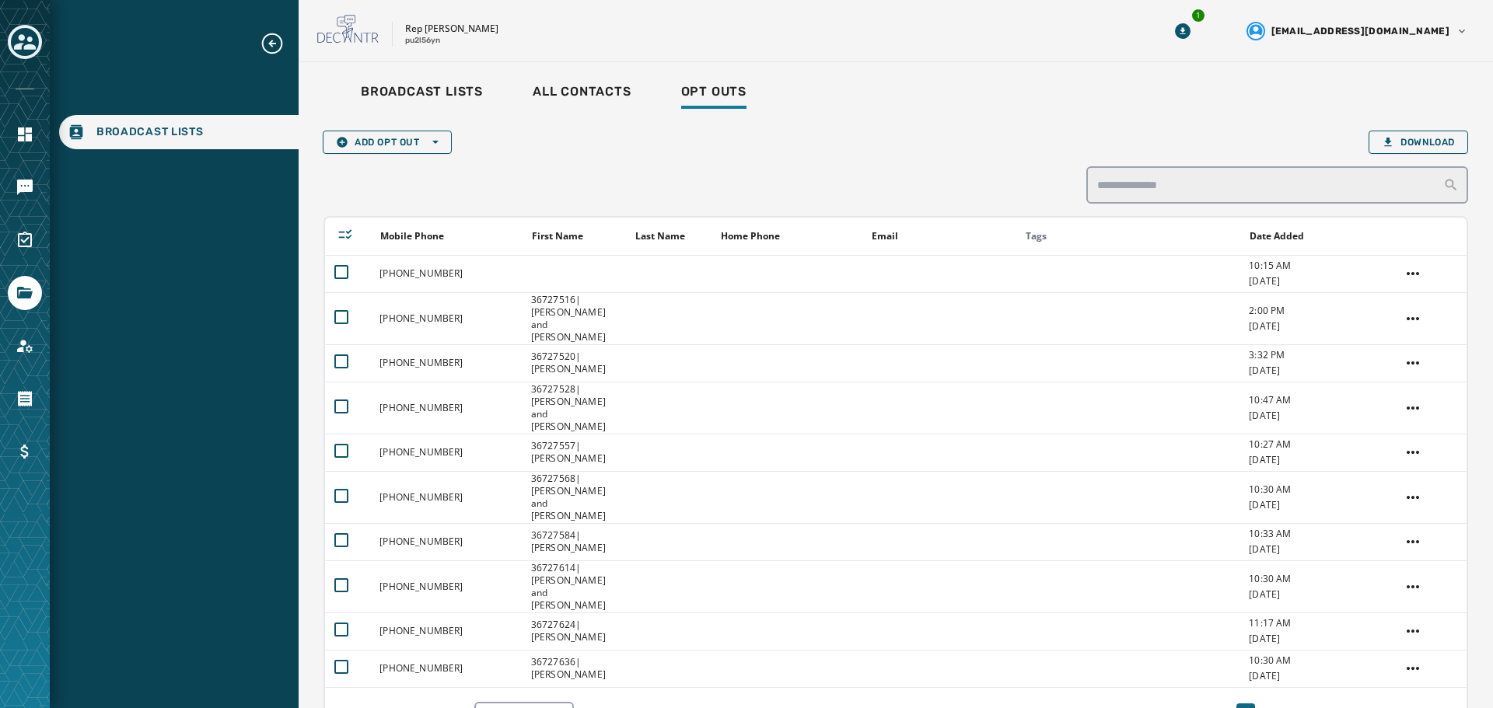
click at [857, 181] on div "Add Opt Out Open options Download Mobile Phone First Name Last Name Home Phone …" at bounding box center [895, 437] width 1144 height 612
